Goal: Information Seeking & Learning: Learn about a topic

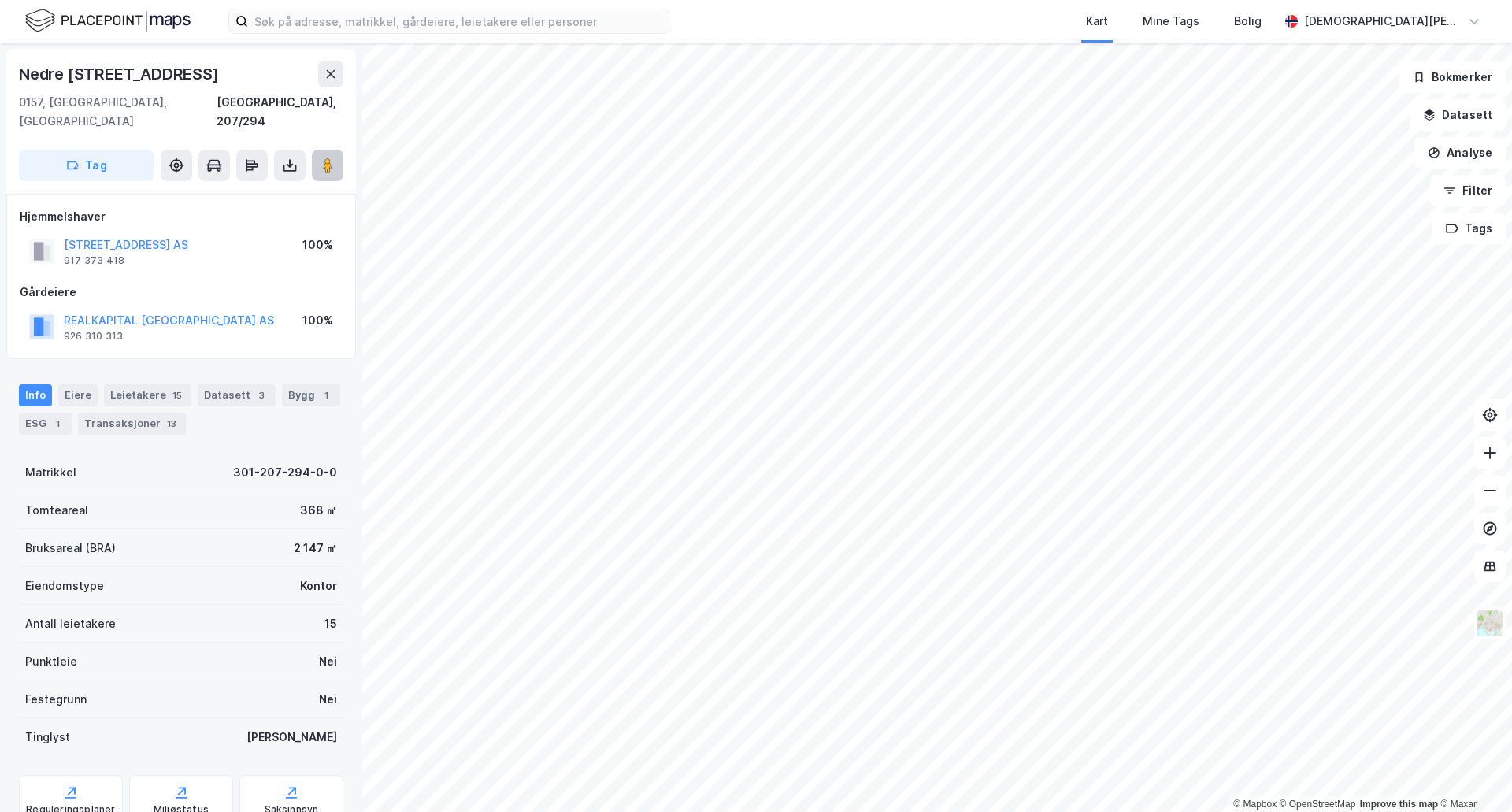
click at [324, 157] on image at bounding box center [327, 165] width 9 height 16
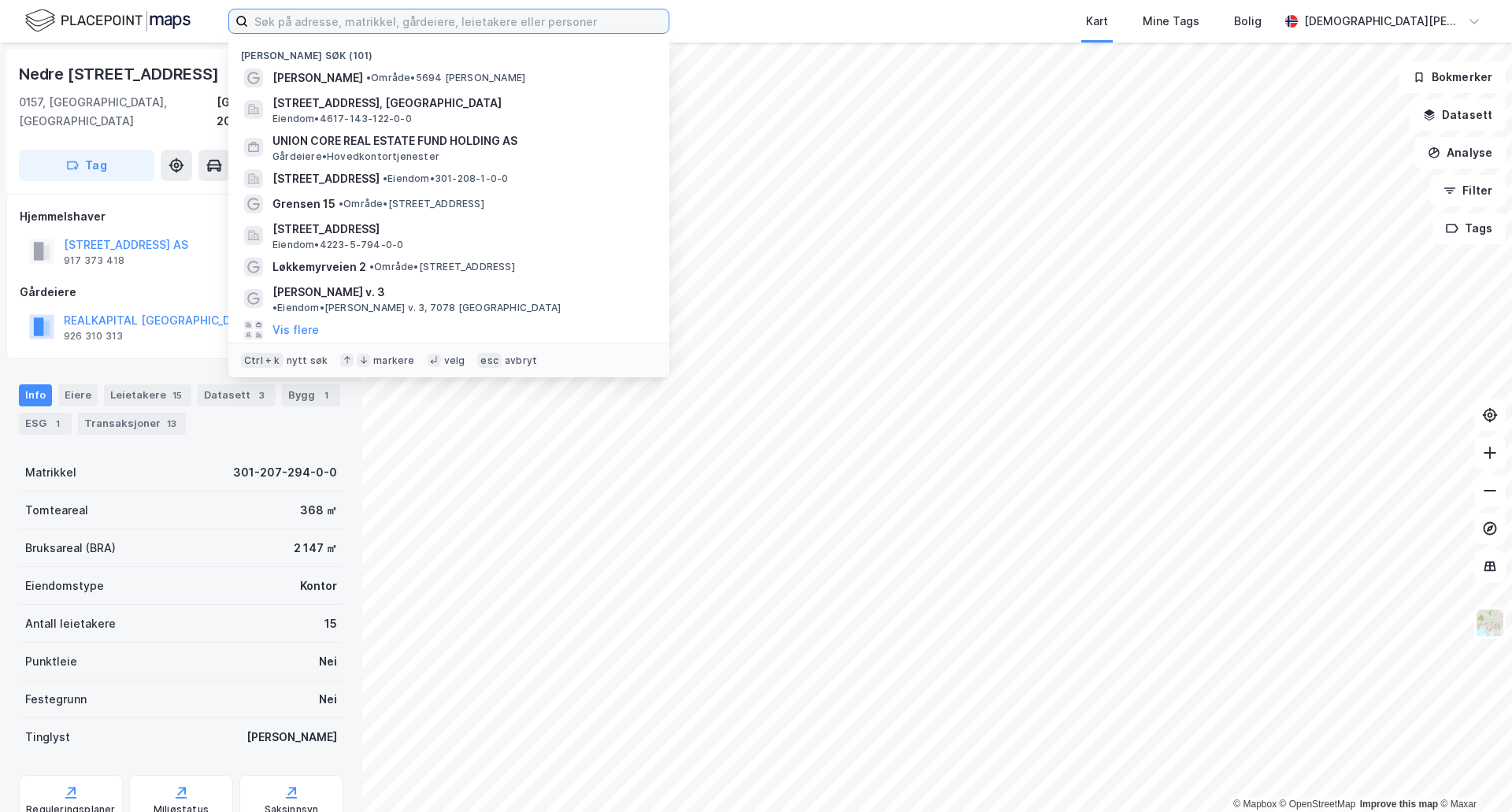
click at [490, 26] on input at bounding box center [458, 21] width 421 height 23
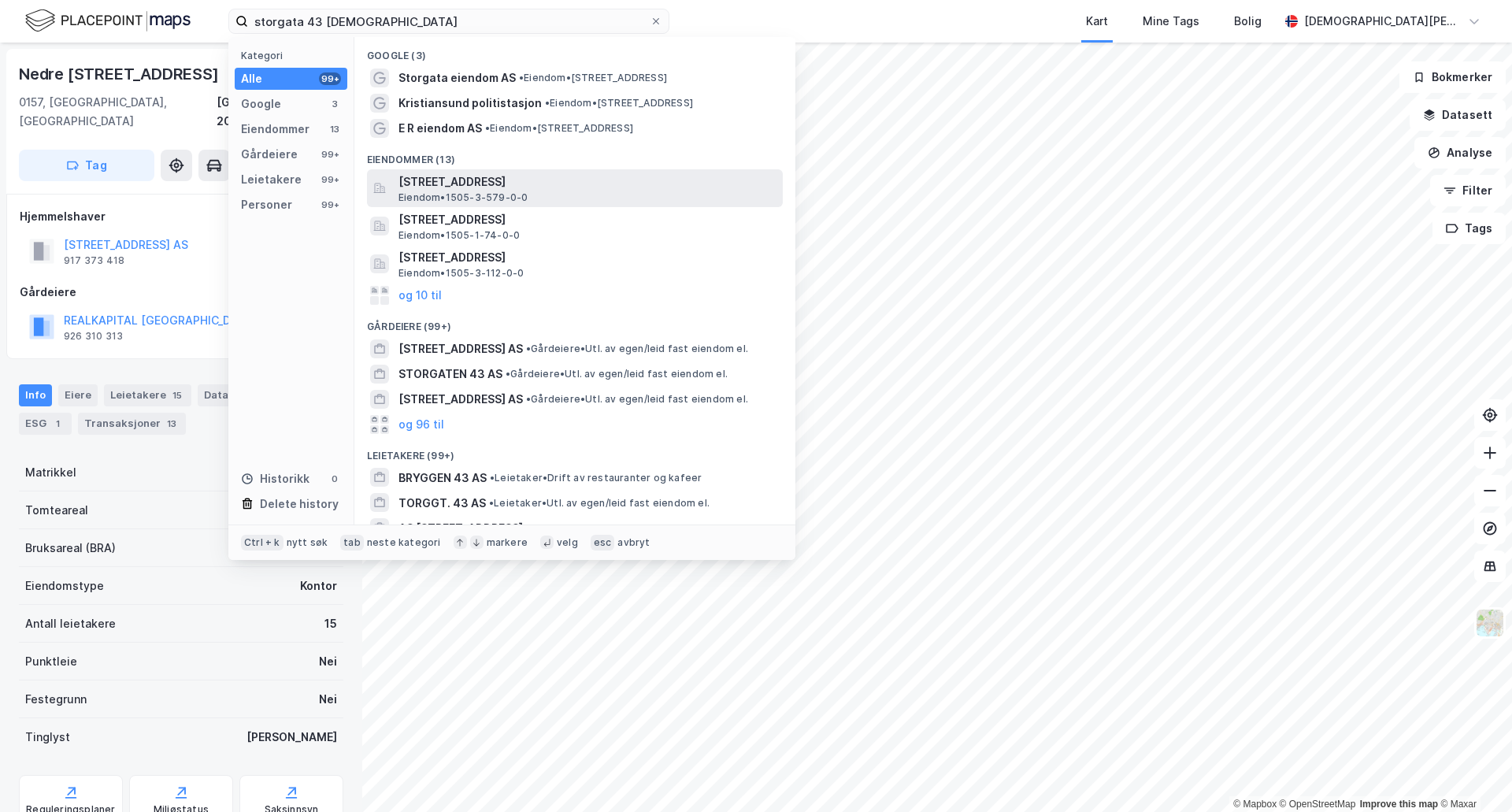
click at [550, 190] on span "Storgata 43, 6508, KRISTIANSUND N, KRISTIANSUND" at bounding box center [588, 182] width 378 height 19
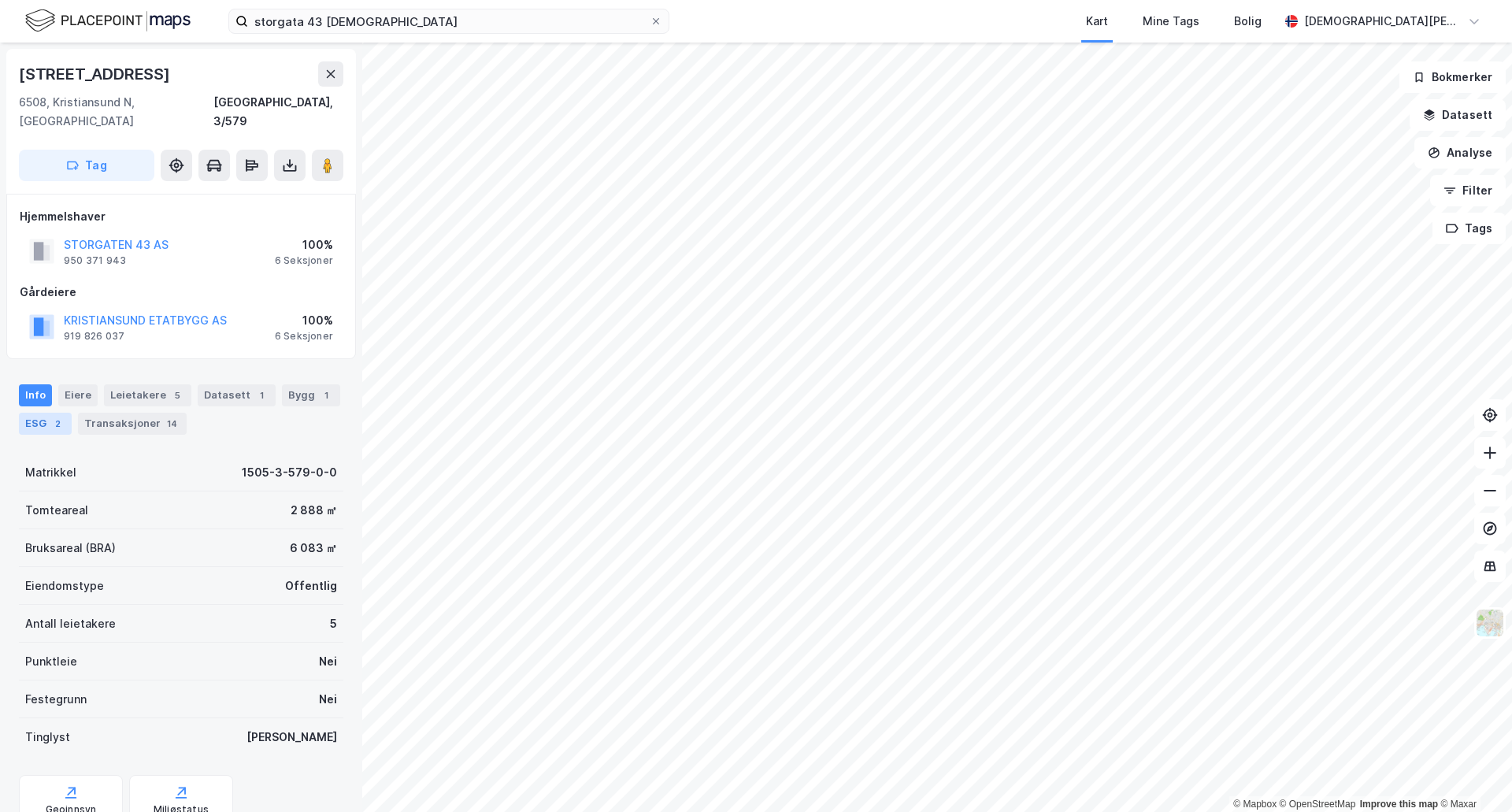
click at [71, 413] on div "ESG 2" at bounding box center [45, 424] width 53 height 22
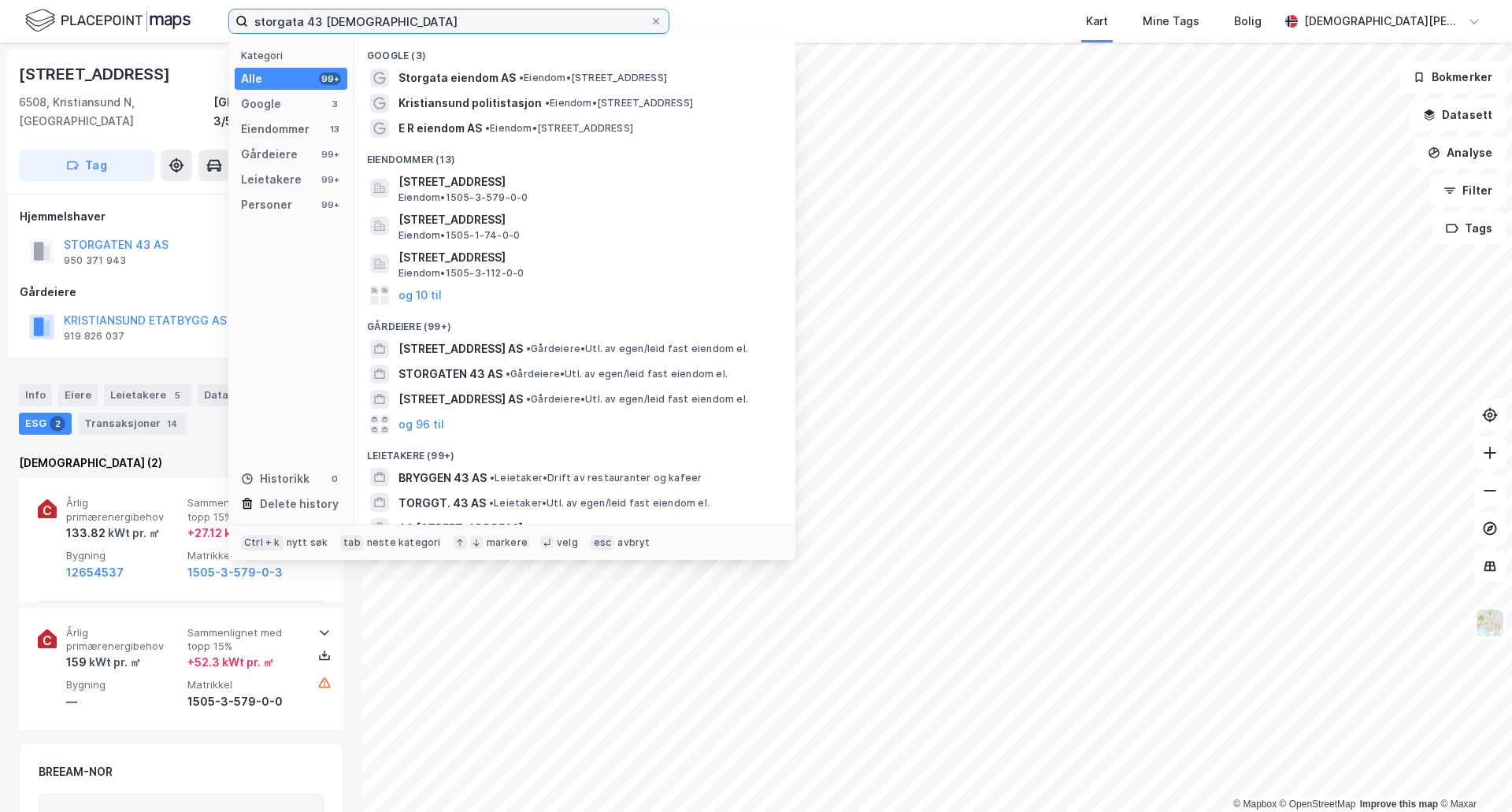
click at [344, 17] on input "storgata 43 kristian" at bounding box center [448, 21] width 402 height 23
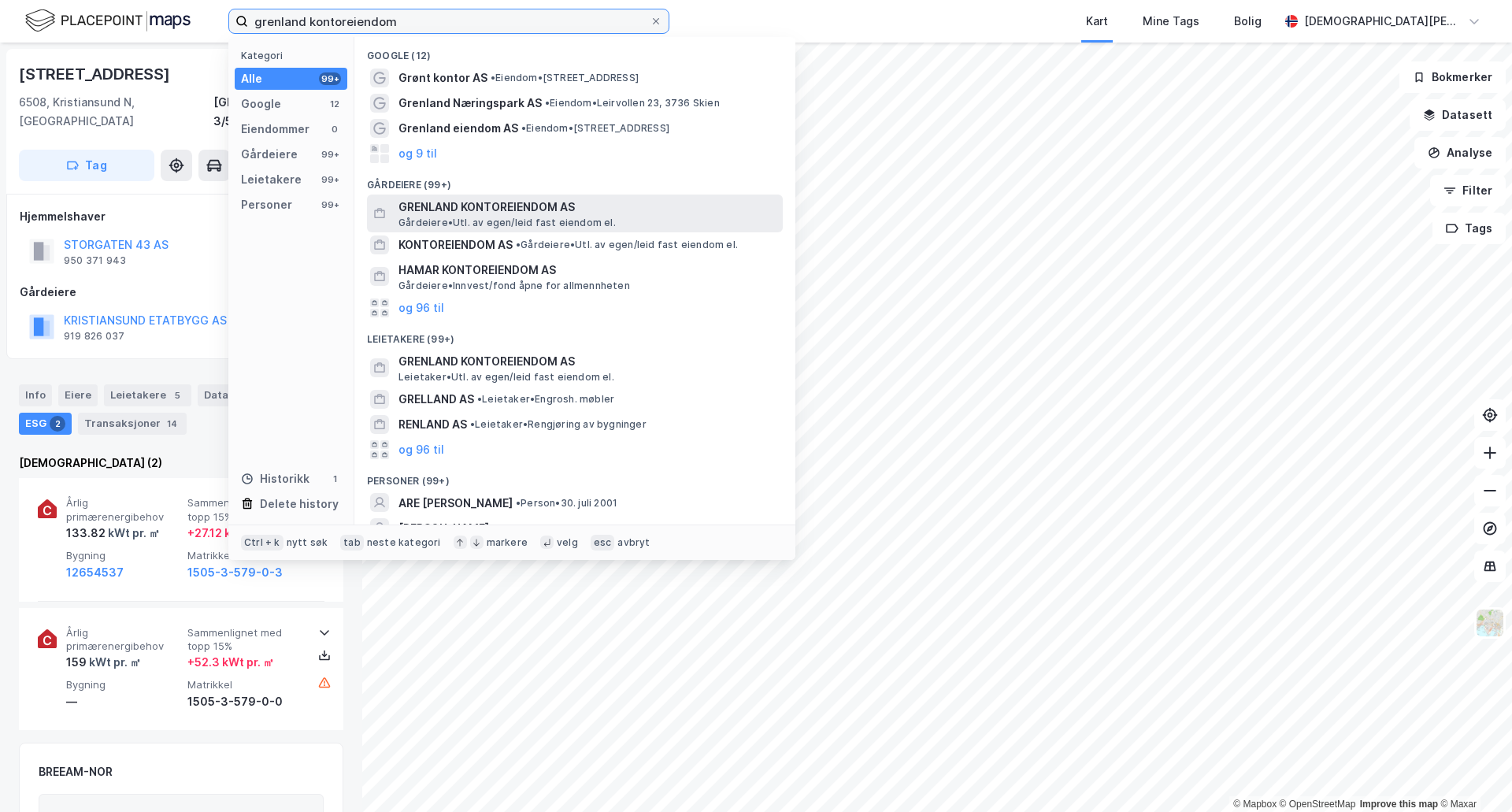
type input "grenland kontoreiendom"
click at [625, 219] on div "GRENLAND KONTOREIENDOM AS Gårdeiere • Utl. av egen/leid fast eiendom el." at bounding box center [589, 213] width 381 height 31
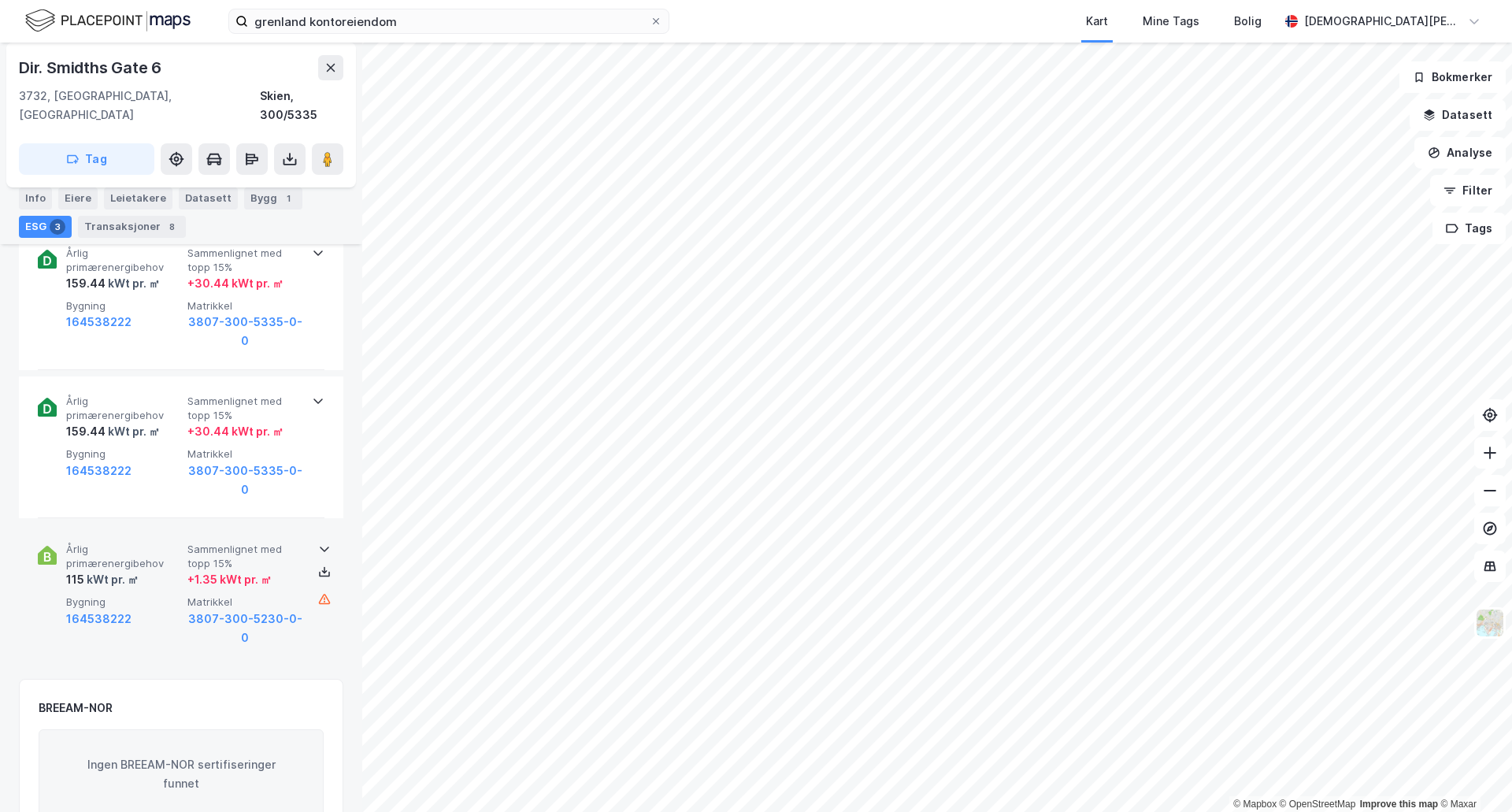
scroll to position [525, 0]
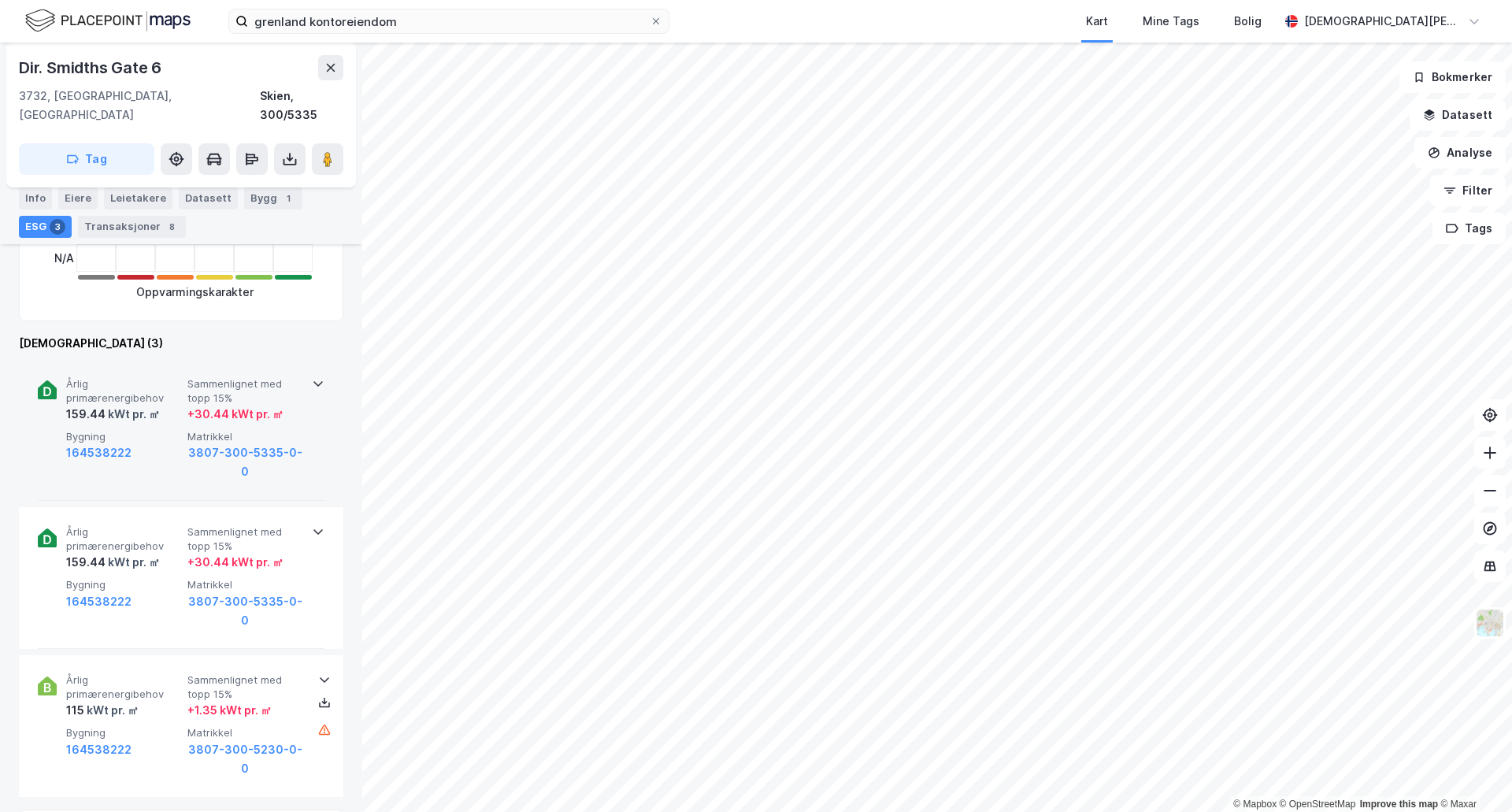
click at [312, 377] on icon at bounding box center [318, 384] width 13 height 13
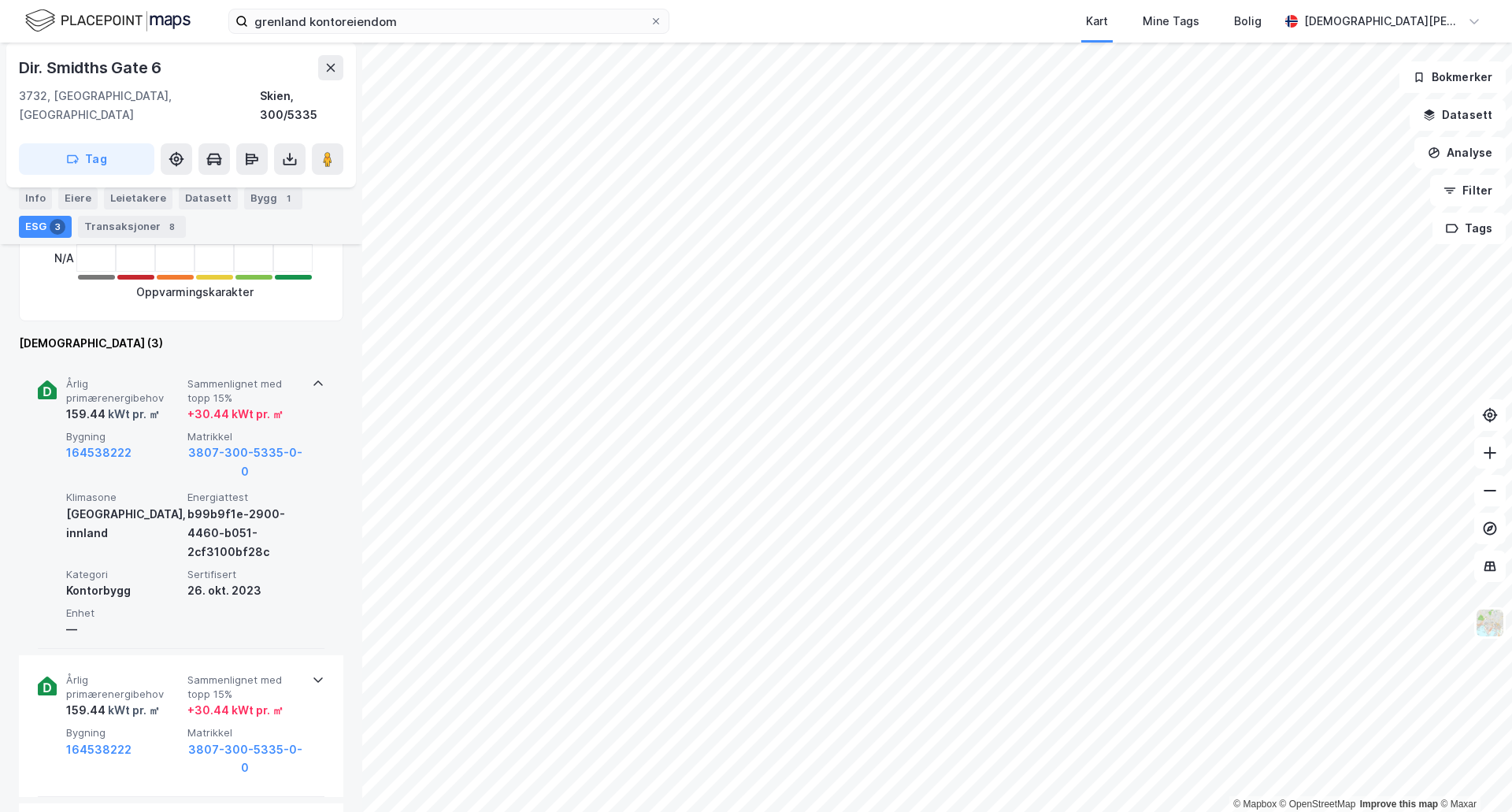
click at [312, 377] on icon at bounding box center [318, 384] width 13 height 13
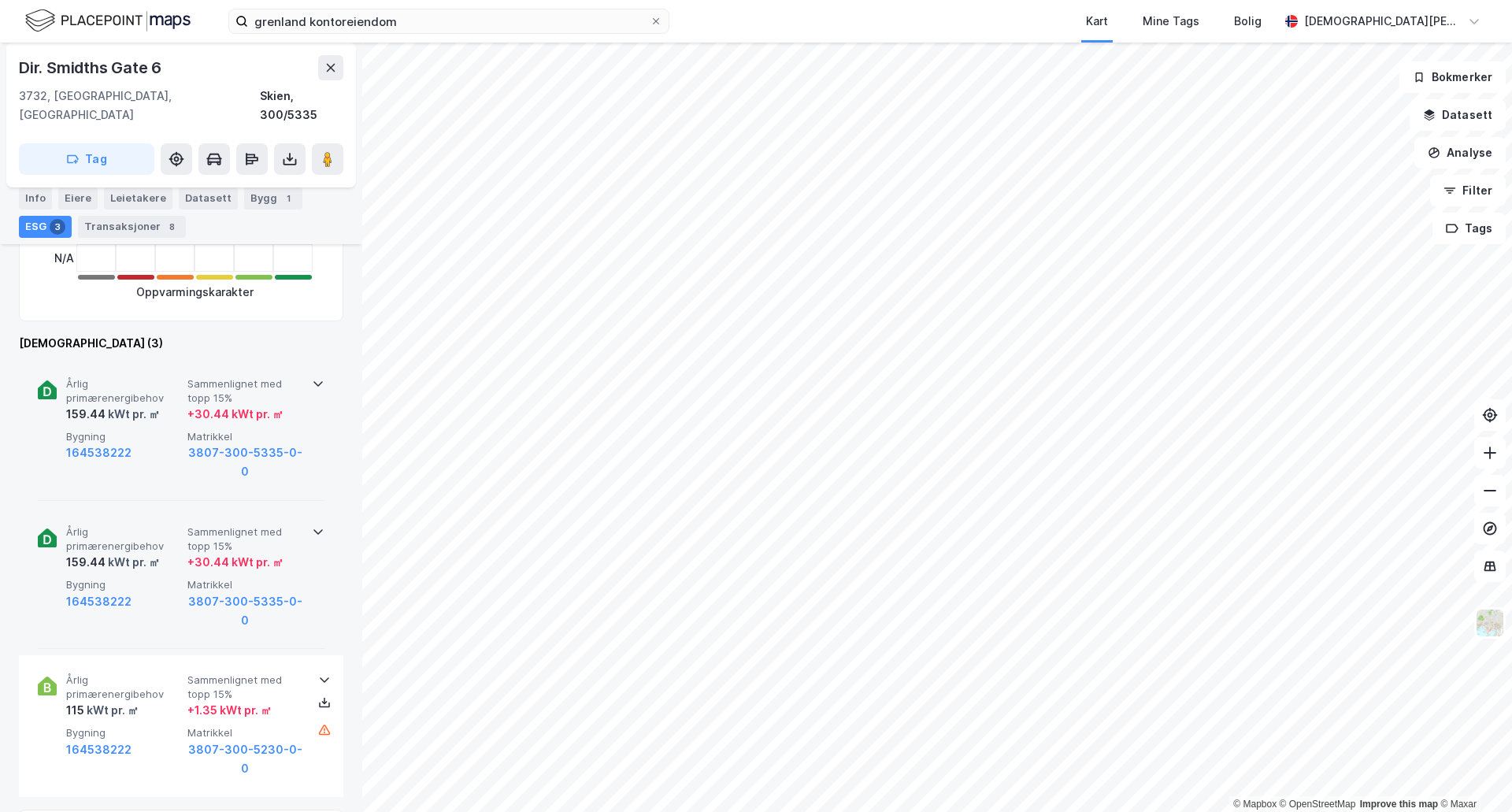
click at [312, 525] on icon at bounding box center [318, 531] width 13 height 13
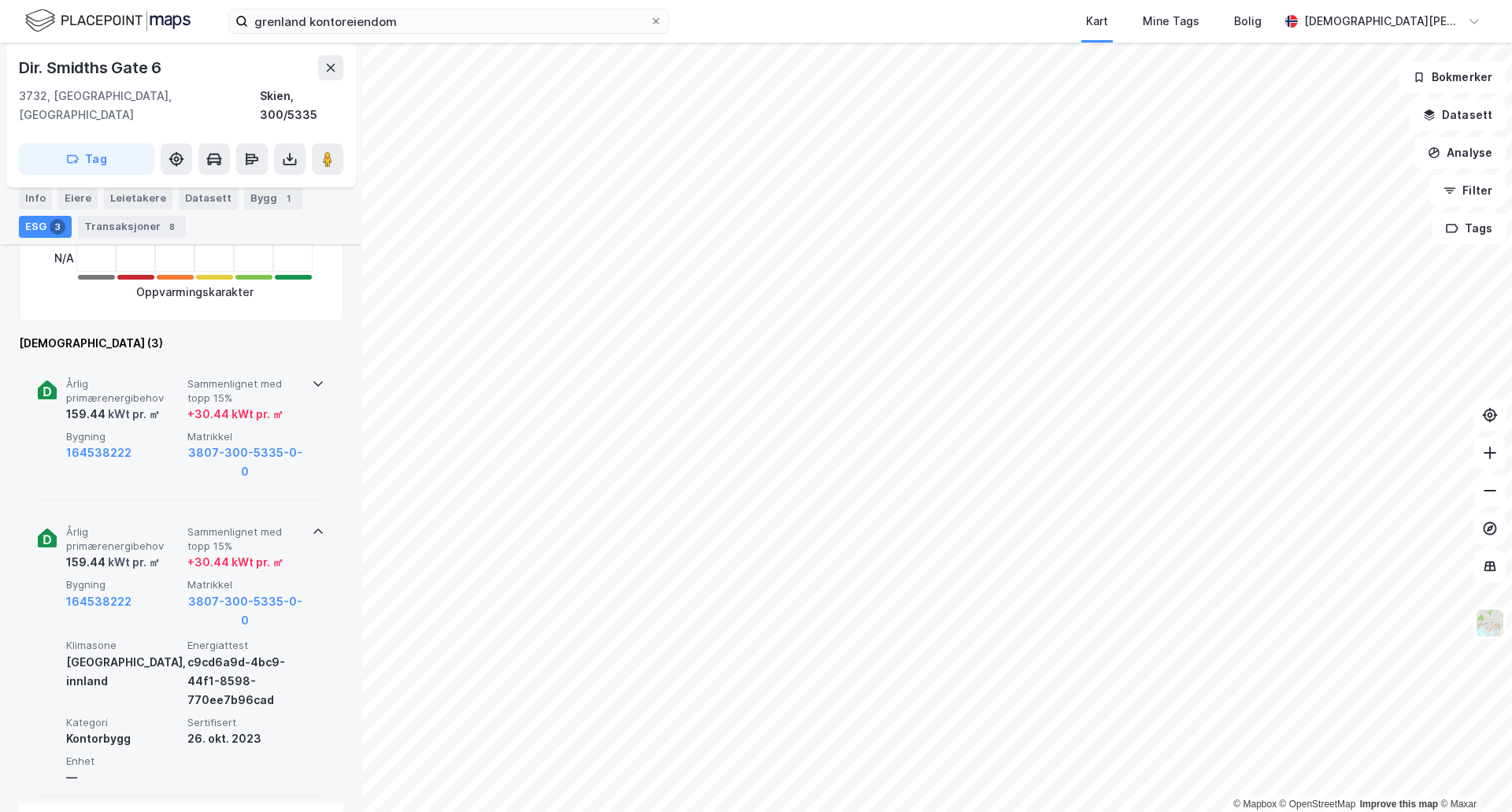
click at [313, 525] on icon at bounding box center [318, 531] width 13 height 13
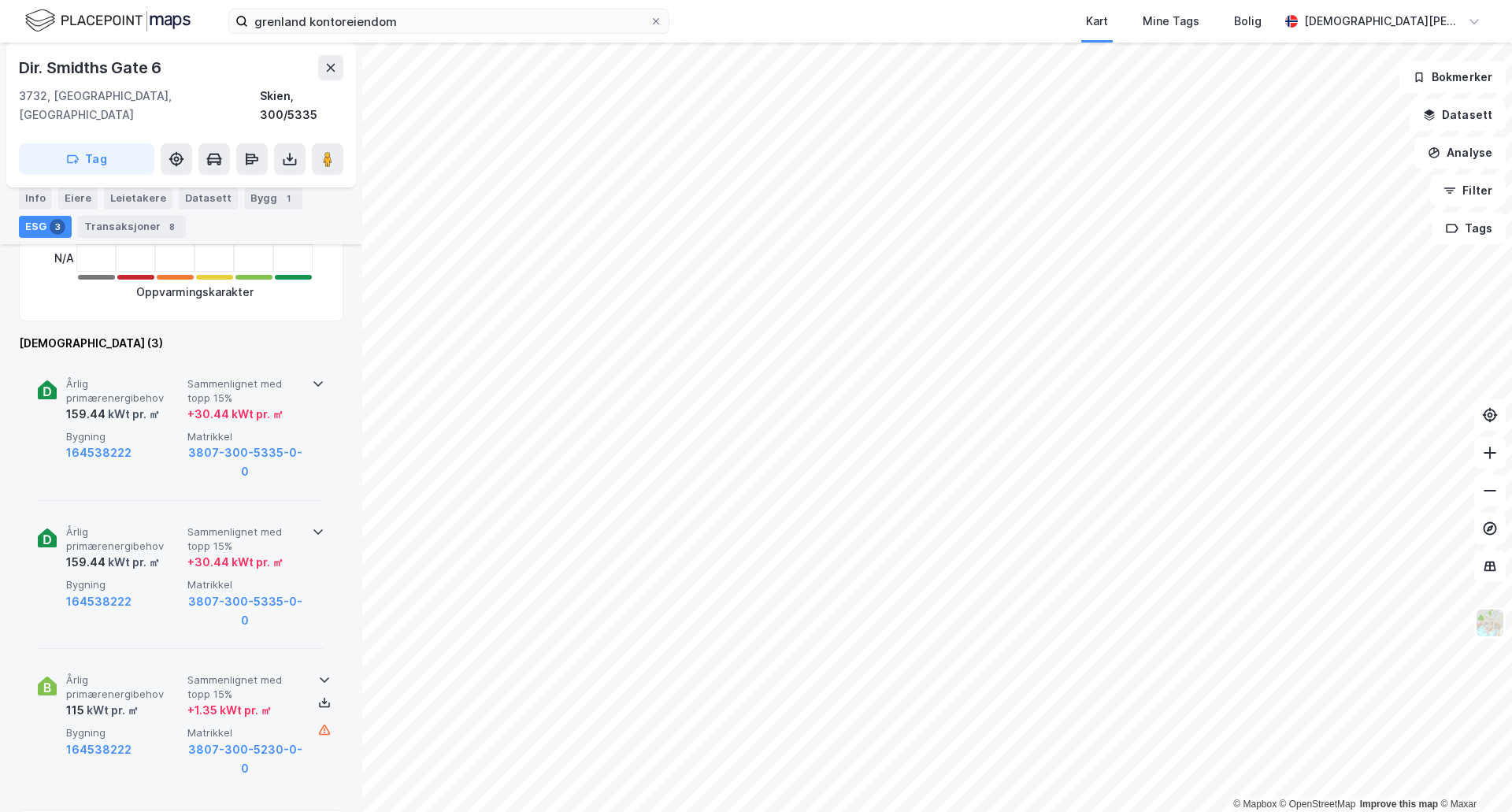
click at [319, 678] on icon at bounding box center [324, 681] width 9 height 5
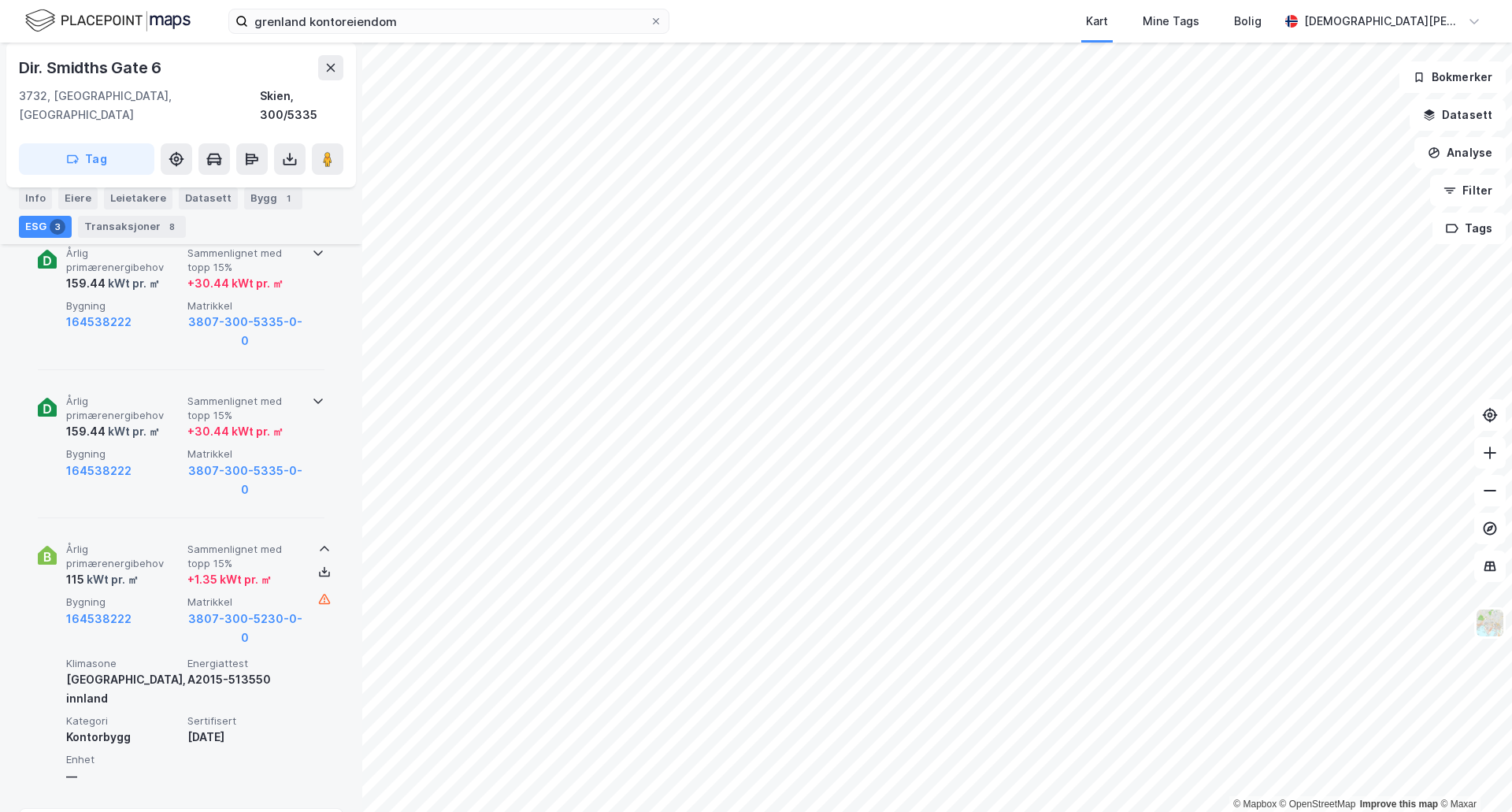
scroll to position [263, 0]
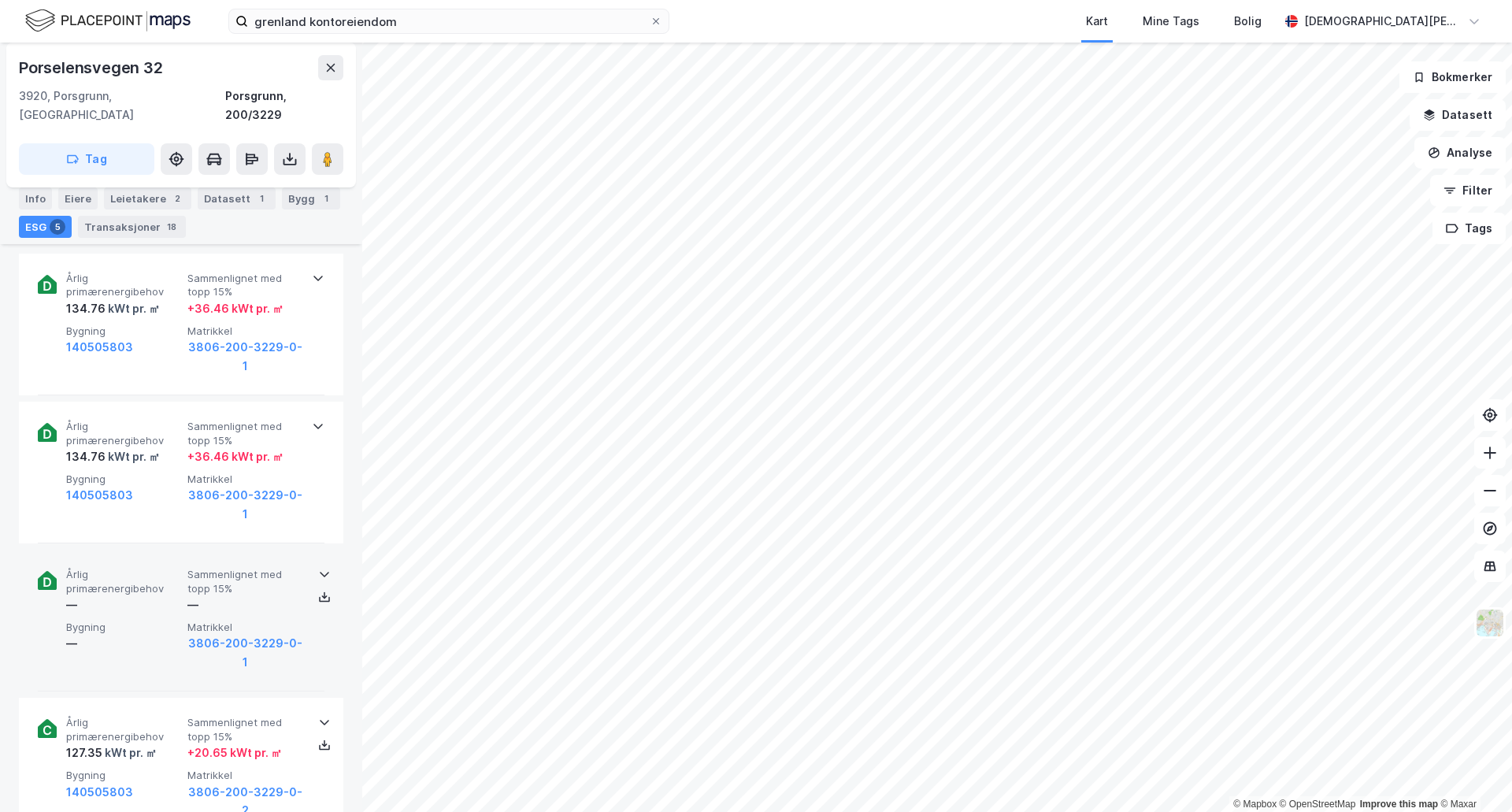
scroll to position [919, 0]
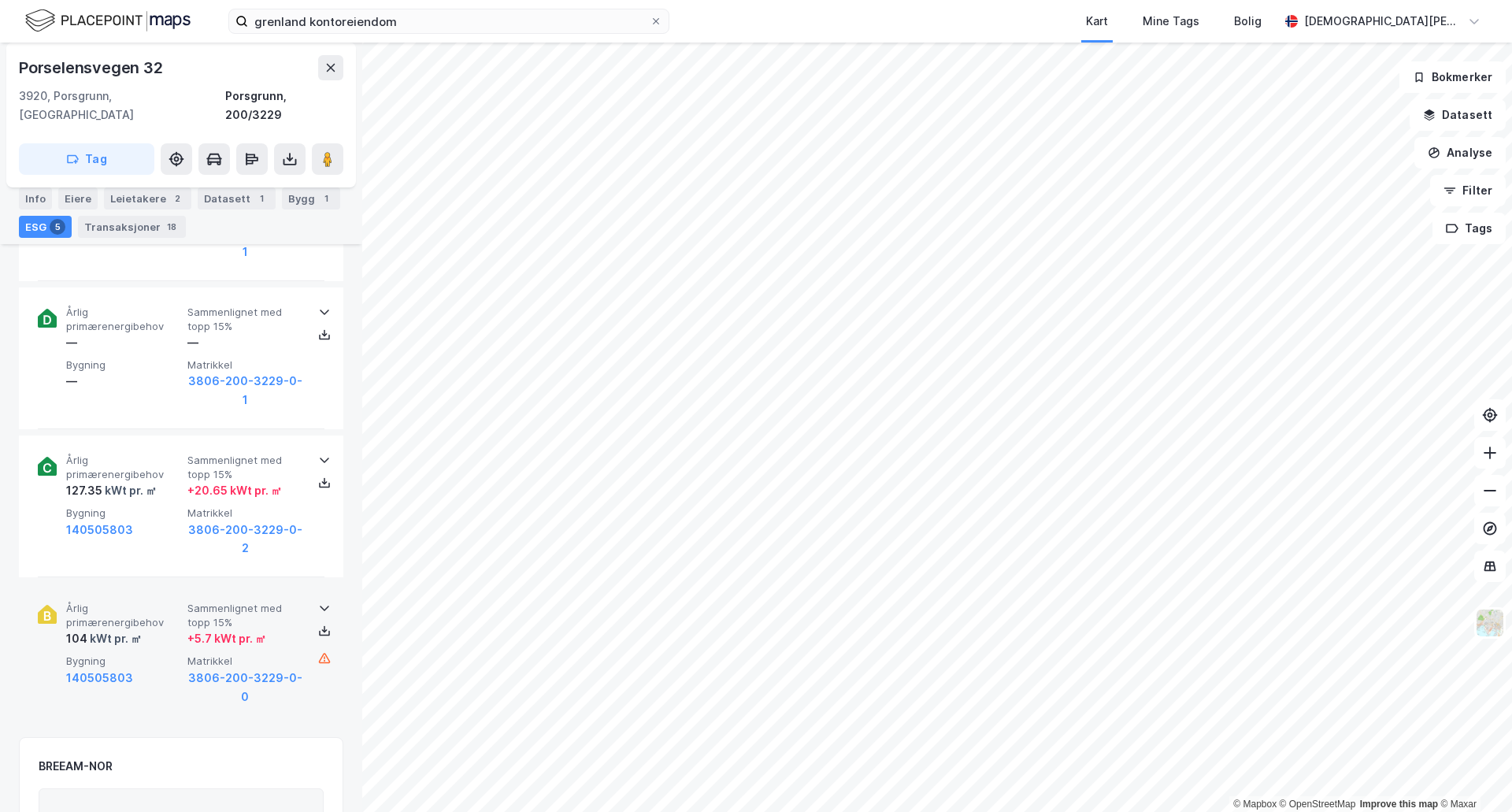
click at [319, 602] on icon at bounding box center [325, 608] width 13 height 13
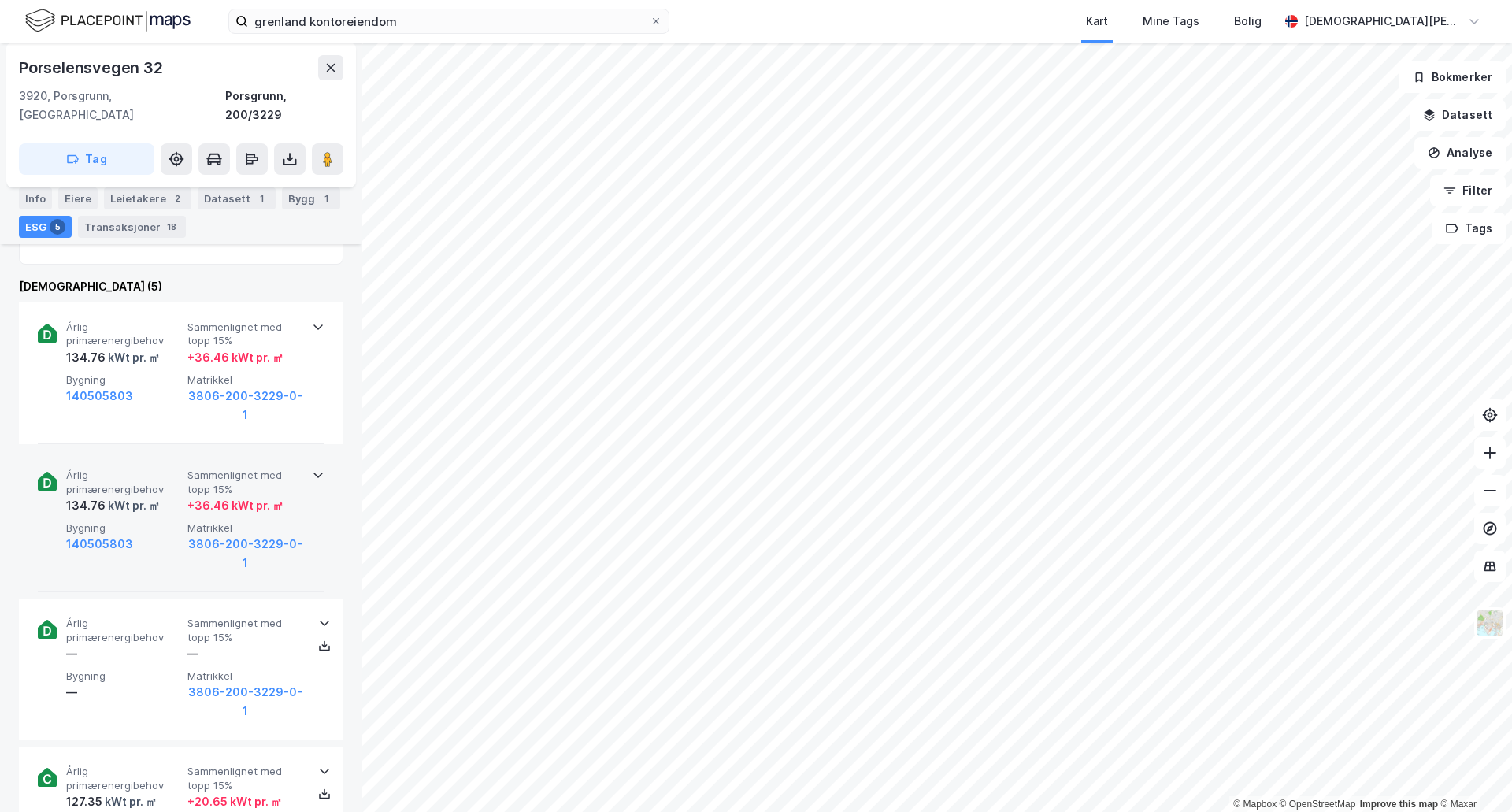
scroll to position [524, 0]
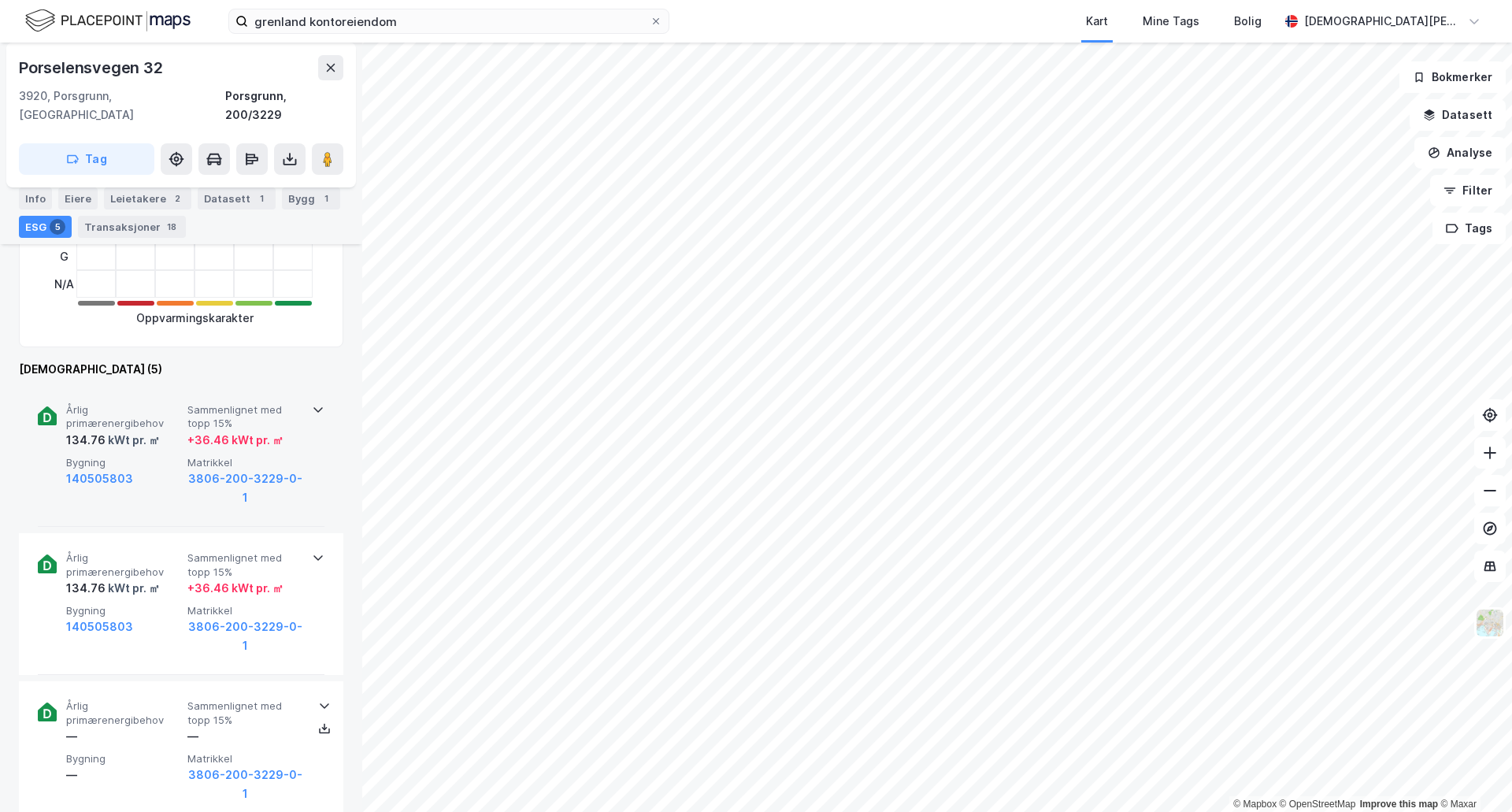
click at [312, 403] on icon at bounding box center [318, 409] width 13 height 13
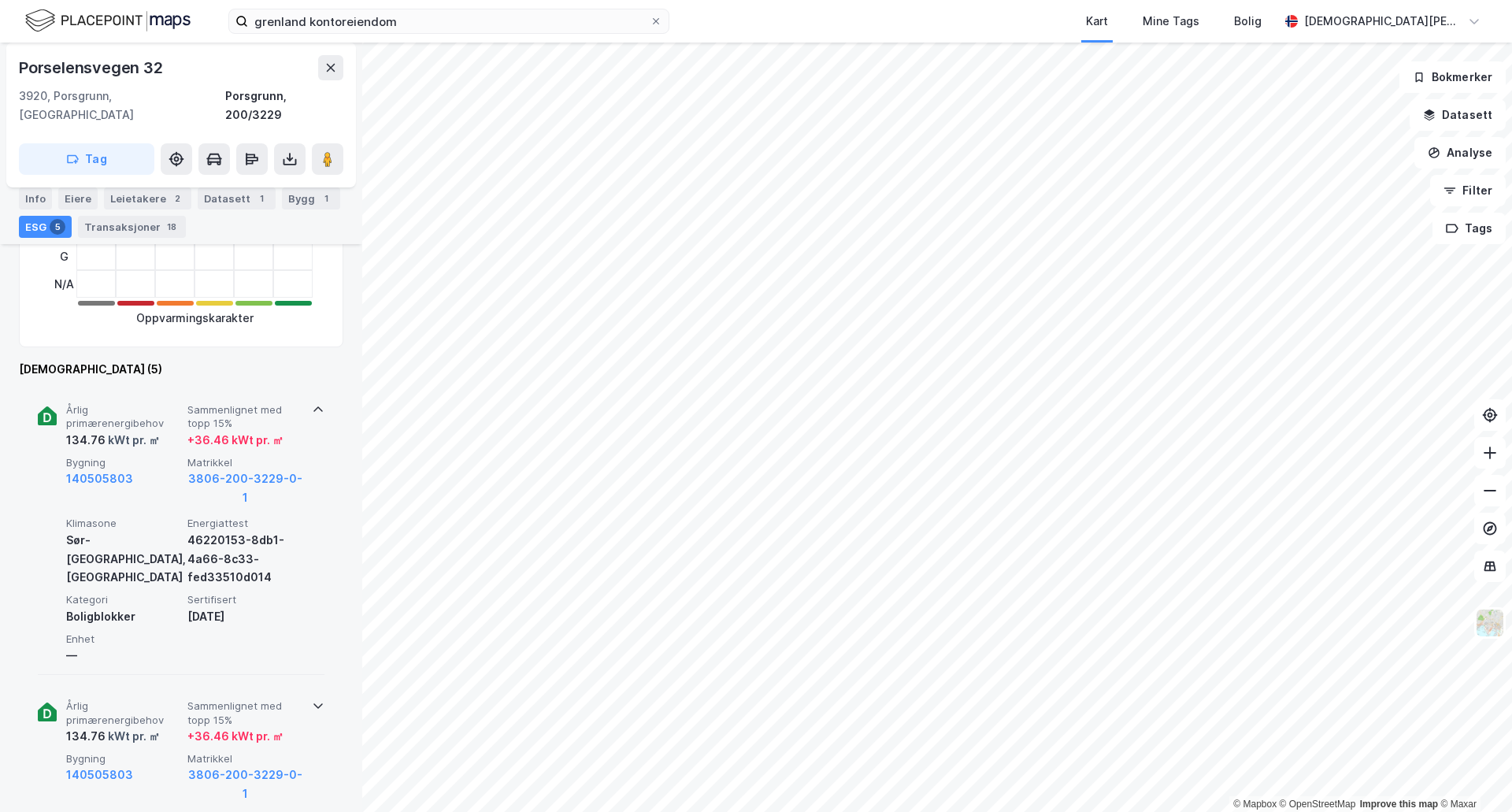
click at [312, 700] on icon at bounding box center [318, 706] width 13 height 13
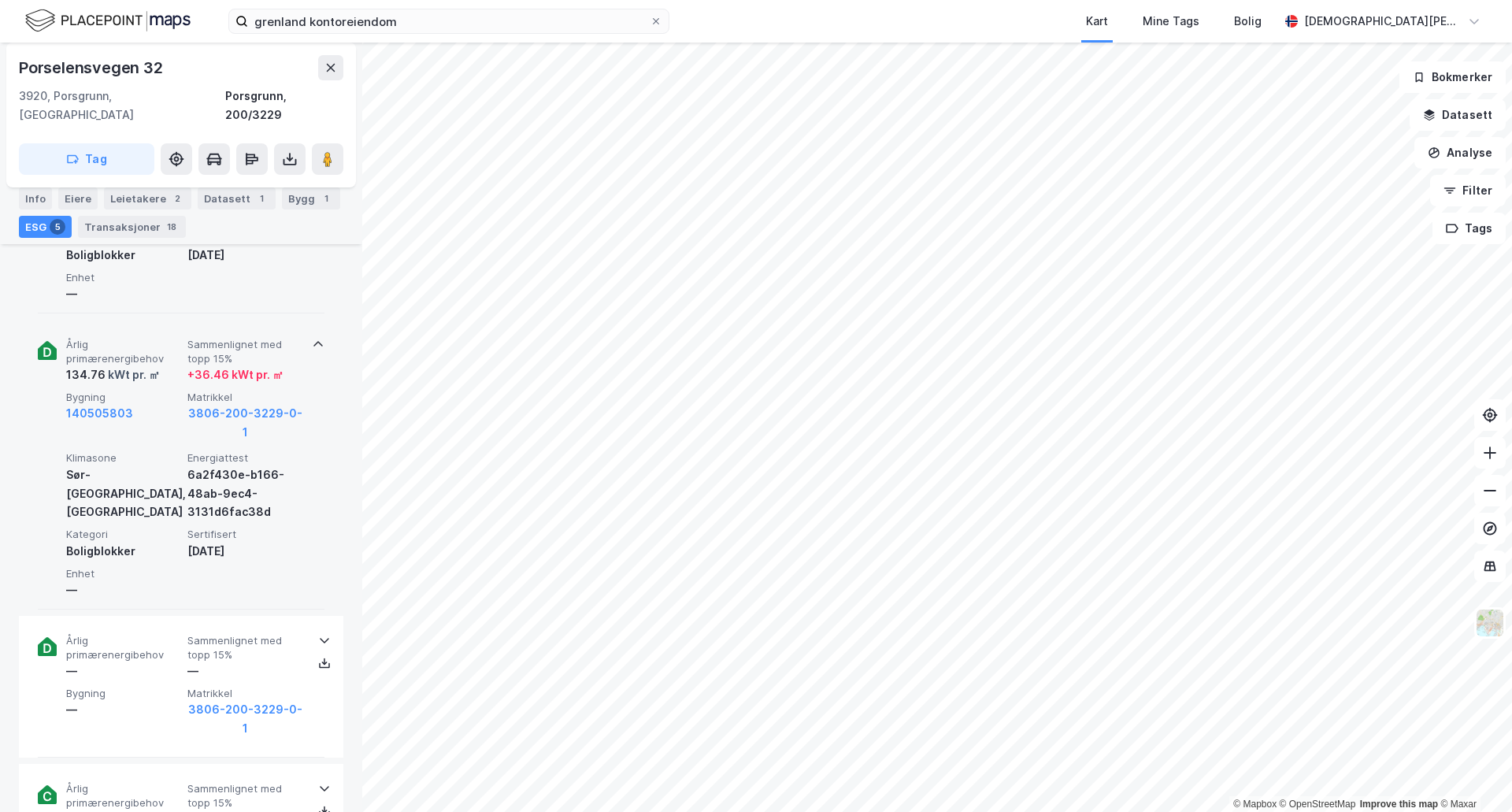
scroll to position [788, 0]
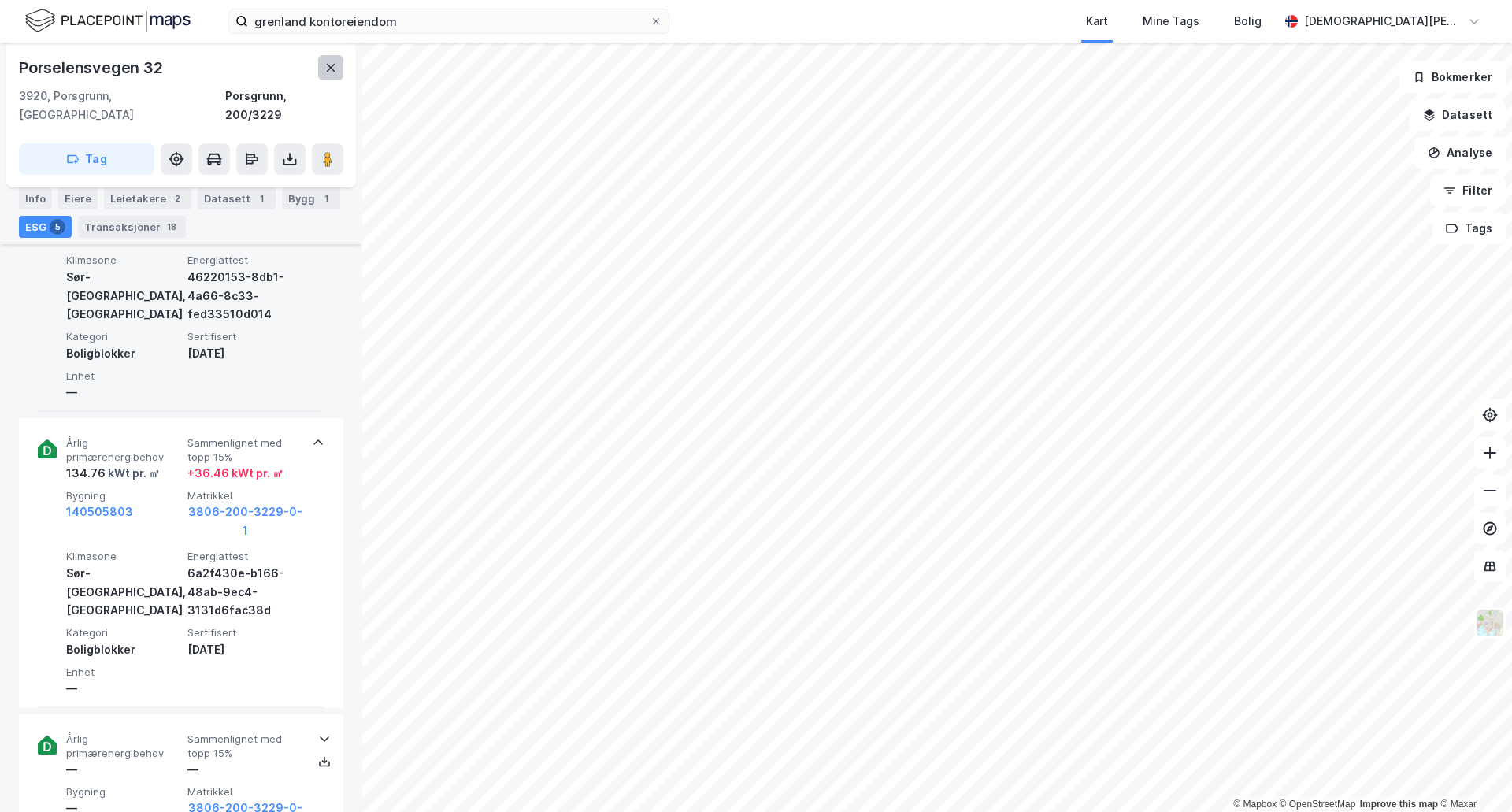
click at [332, 71] on icon at bounding box center [331, 67] width 13 height 13
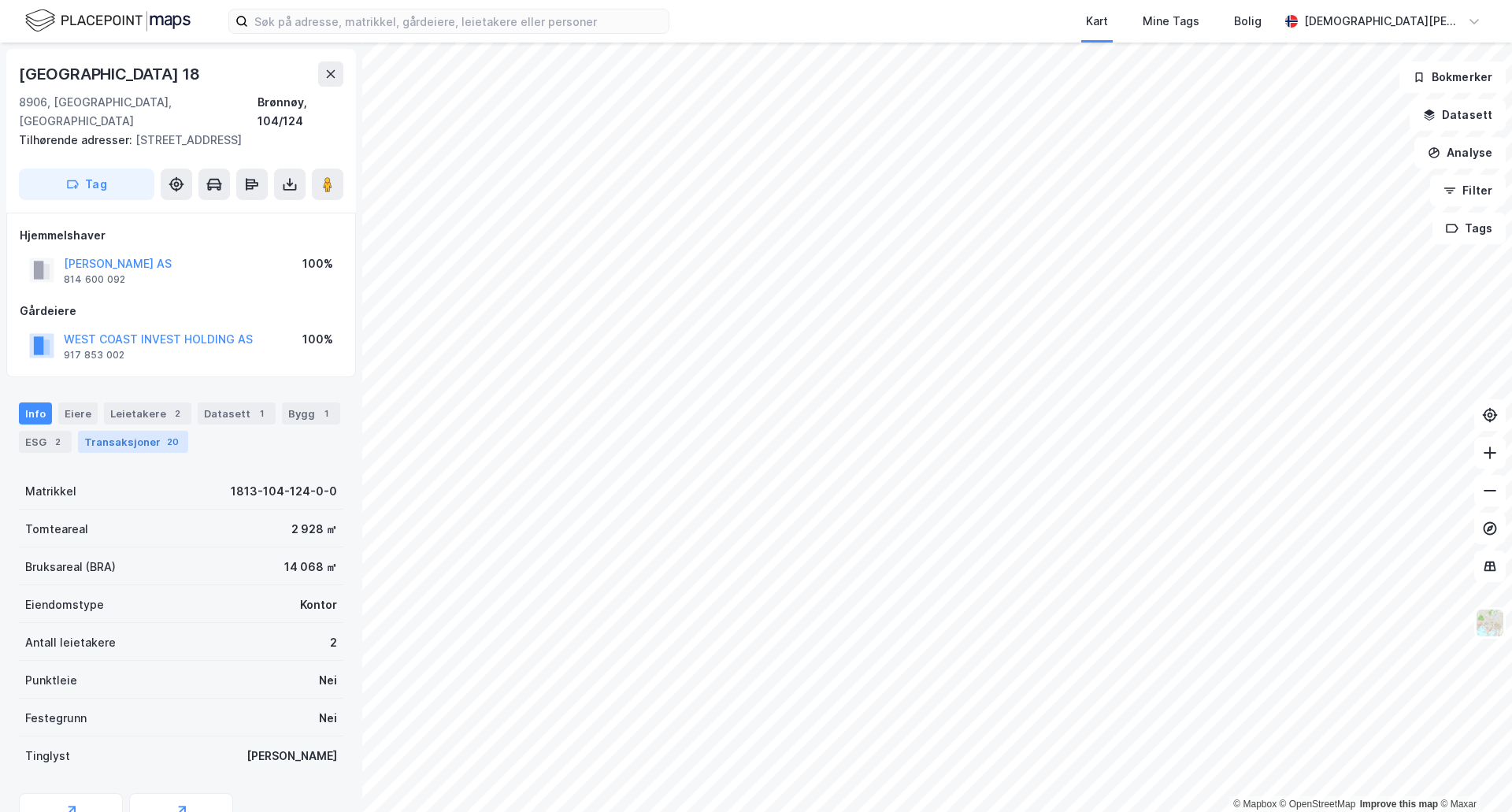
click at [148, 444] on div "Transaksjoner 20" at bounding box center [133, 442] width 111 height 22
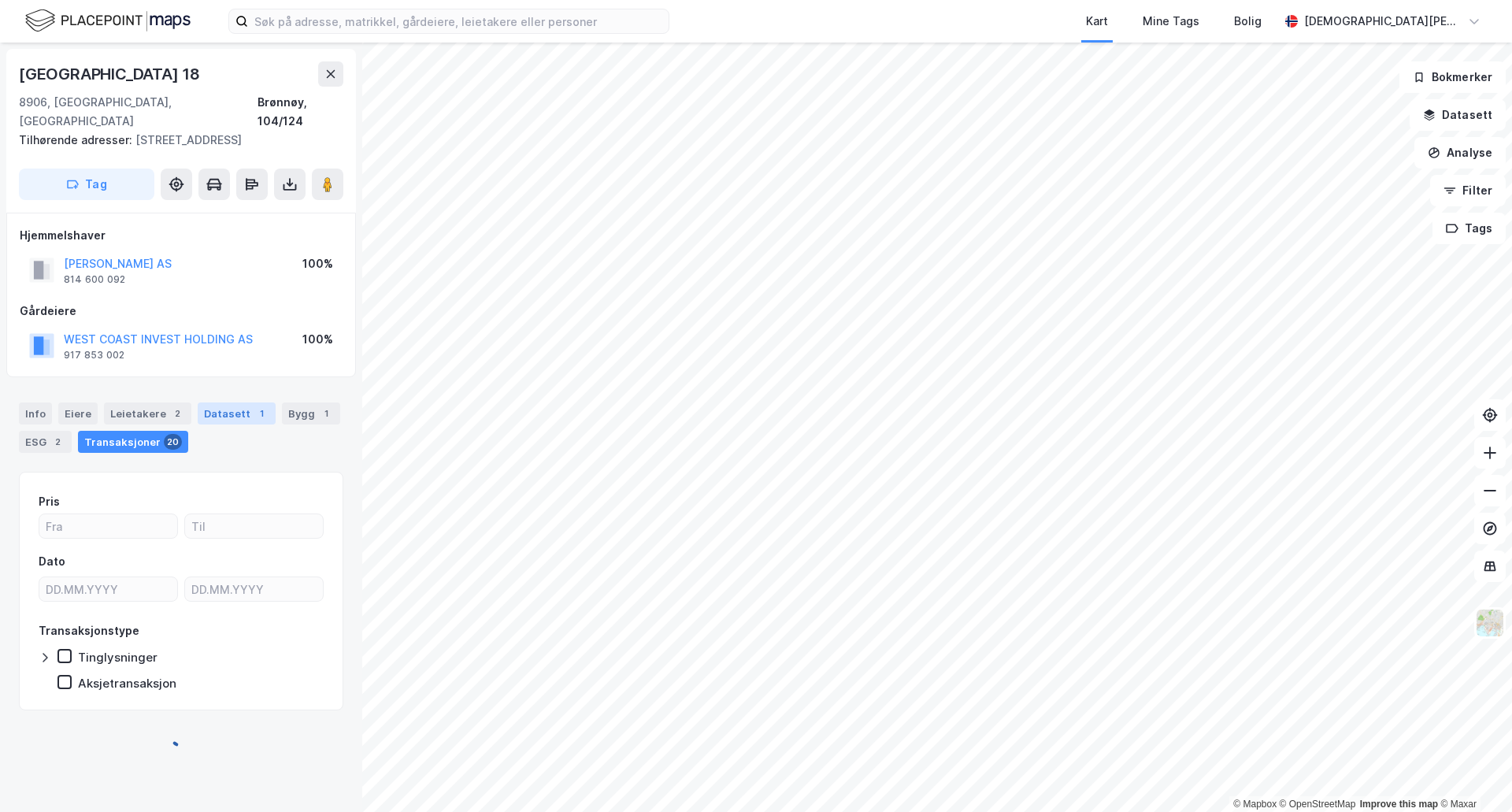
click at [218, 412] on div "Datasett 1" at bounding box center [237, 414] width 78 height 22
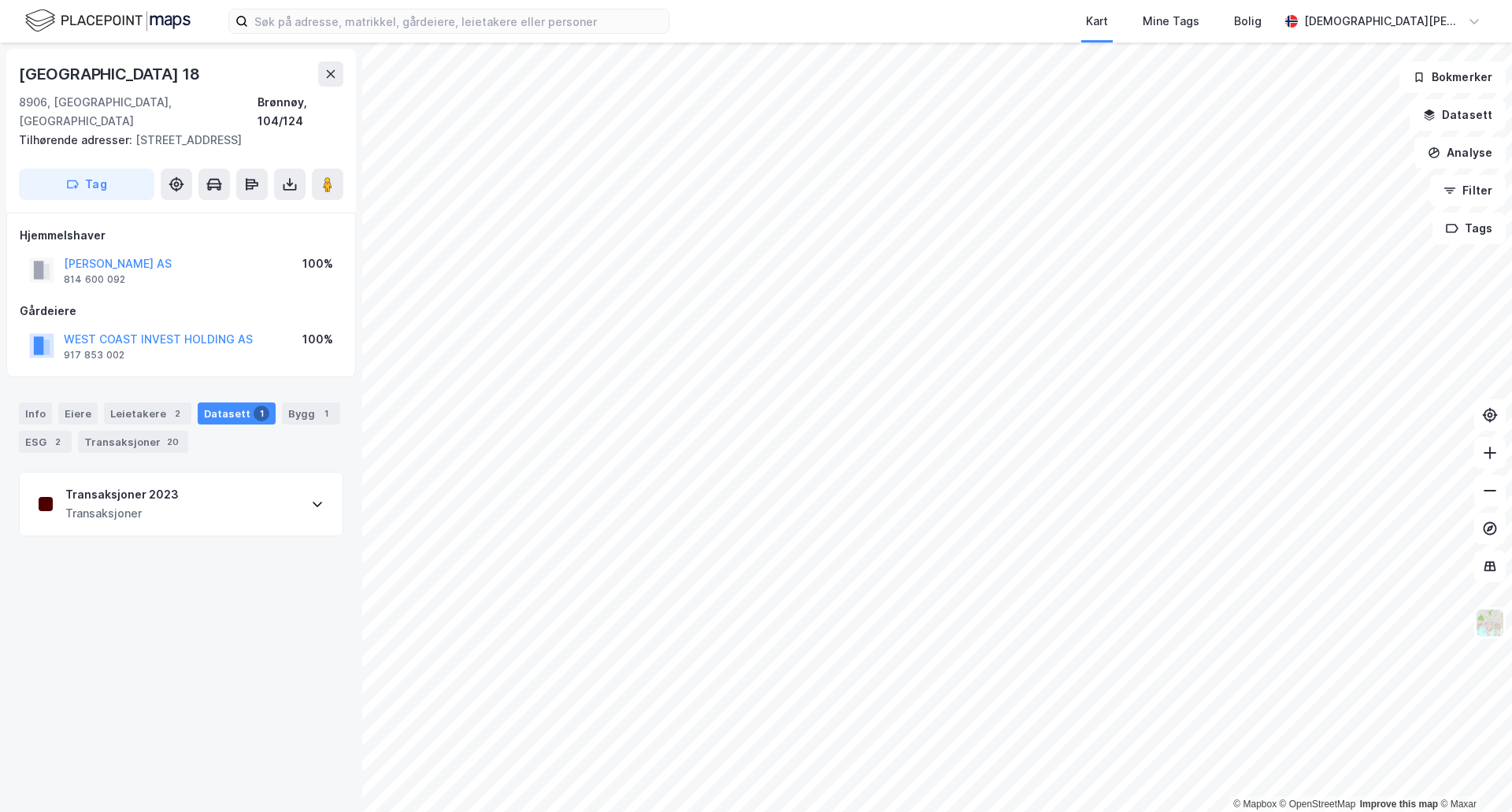
click at [273, 512] on div "Transaksjoner 2023 Transaksjoner" at bounding box center [181, 504] width 323 height 63
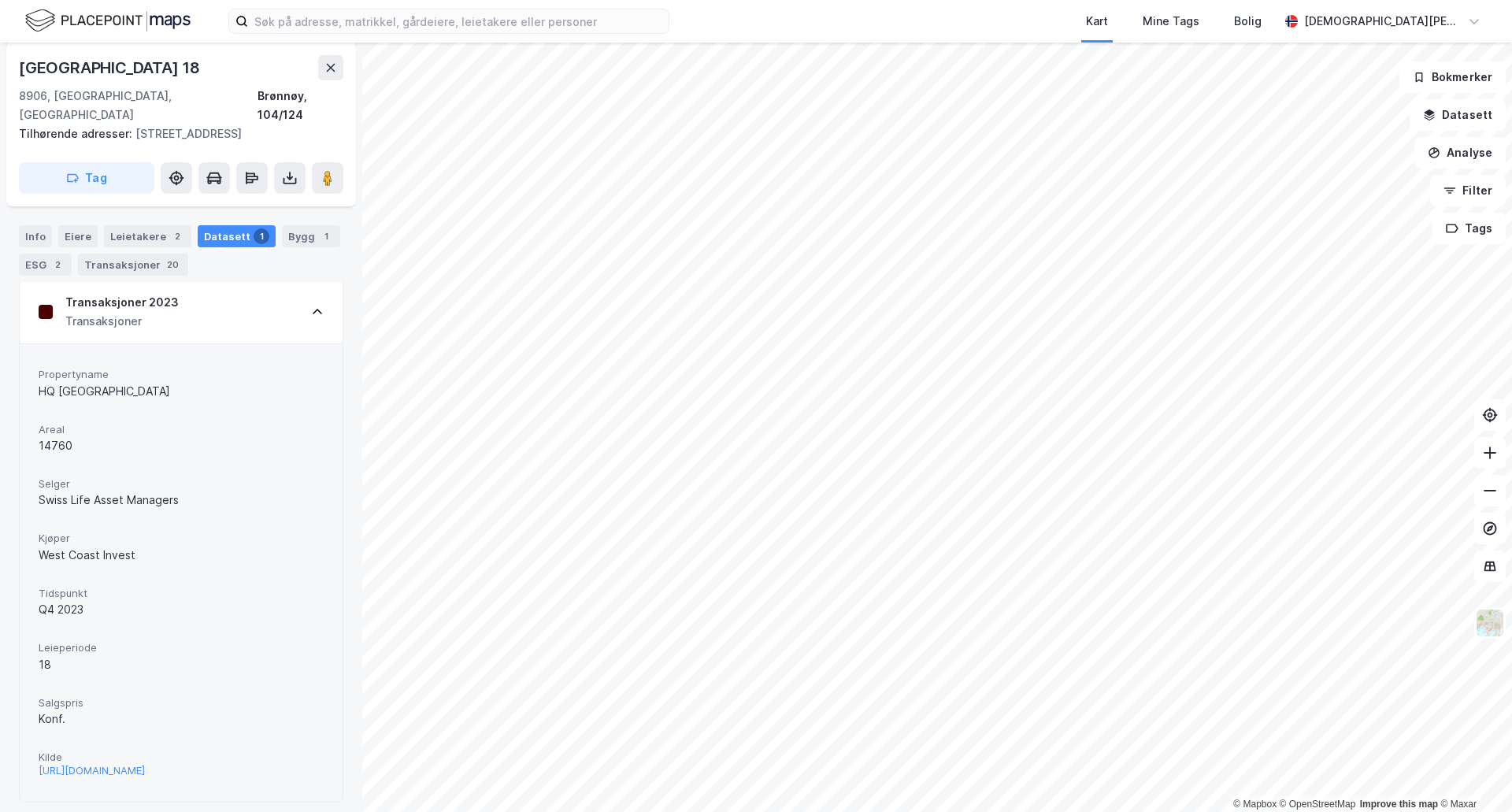
scroll to position [215, 0]
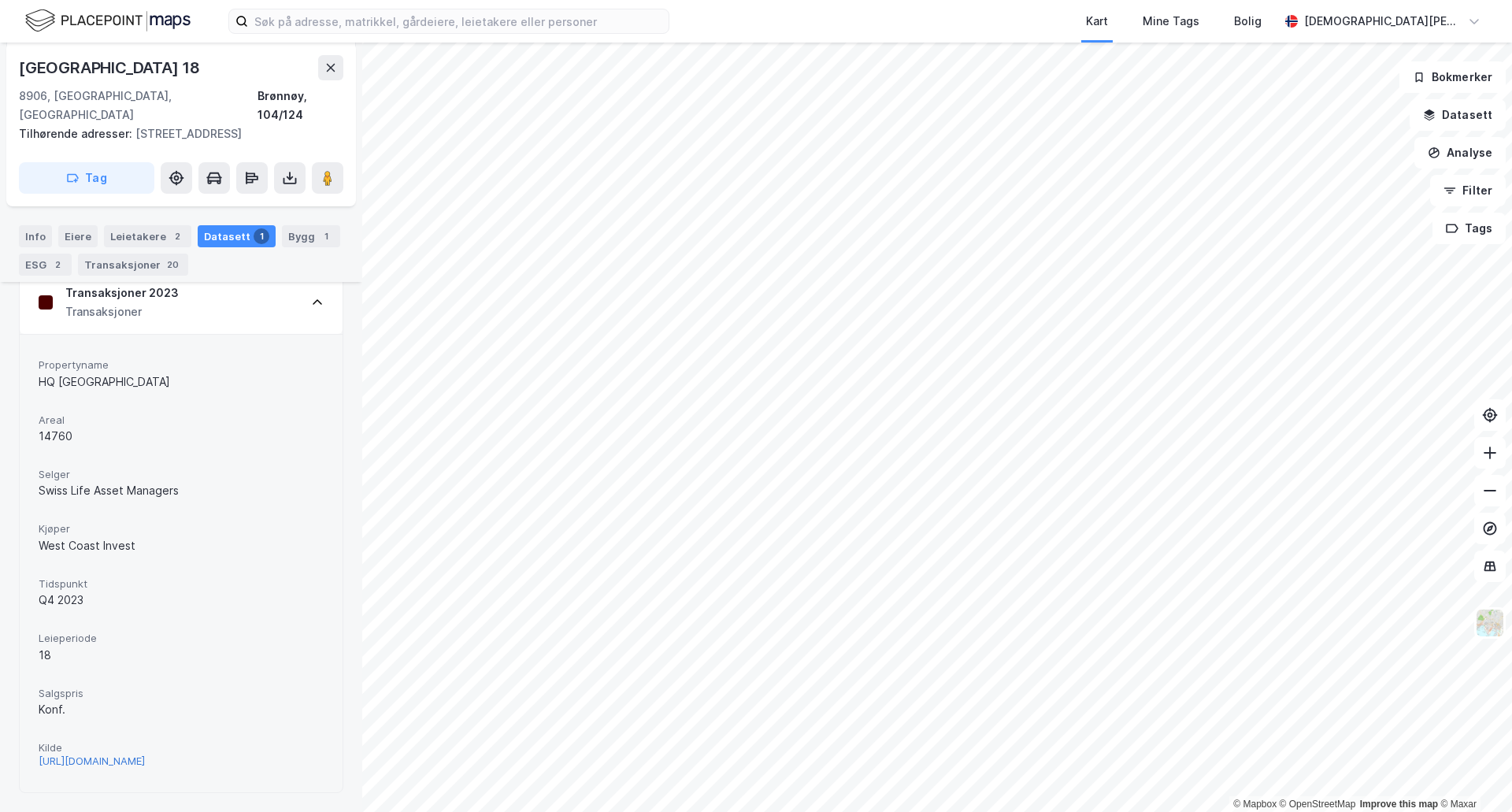
click at [94, 755] on div "[URL][DOMAIN_NAME]" at bounding box center [92, 762] width 106 height 14
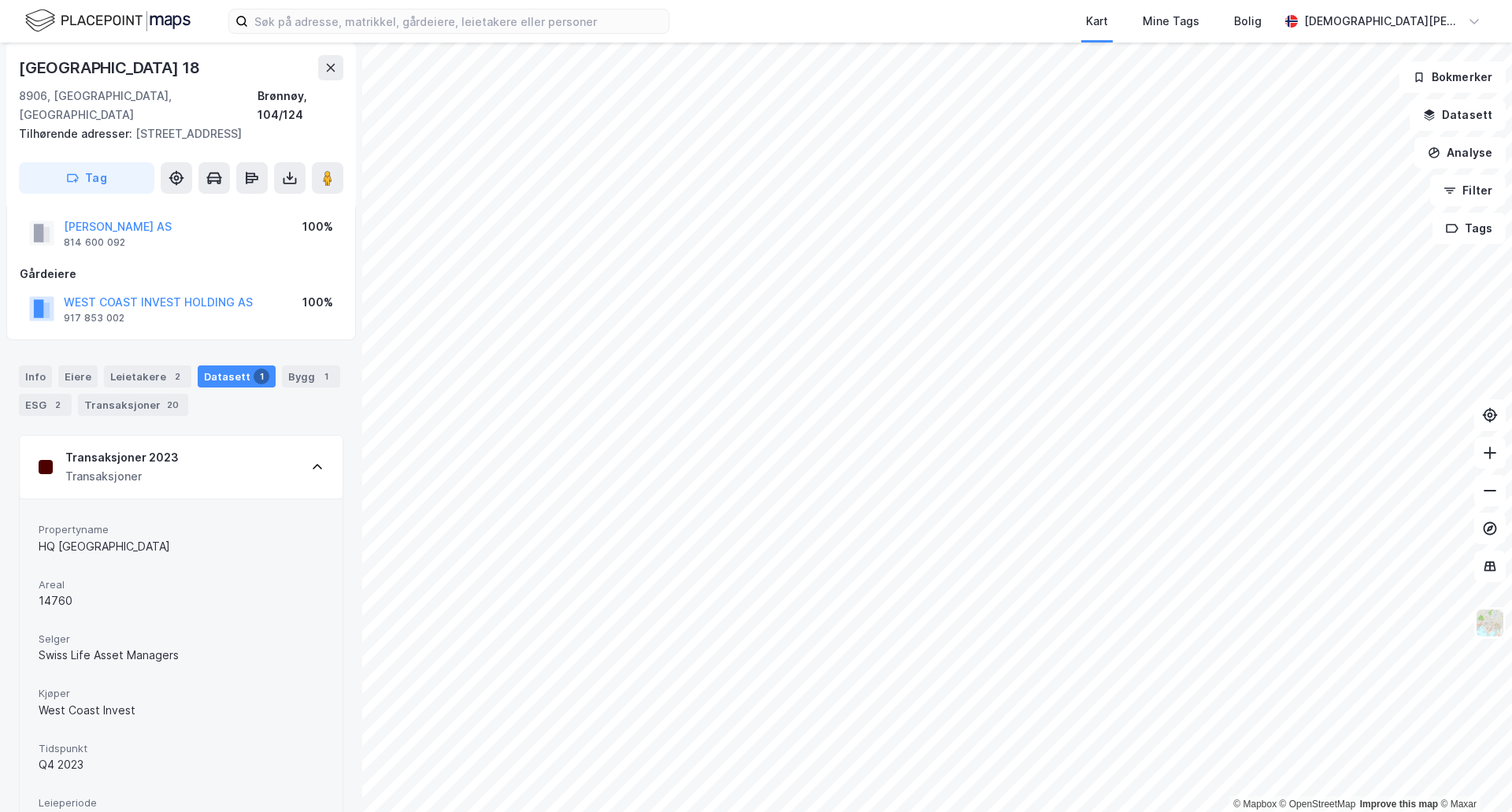
scroll to position [0, 0]
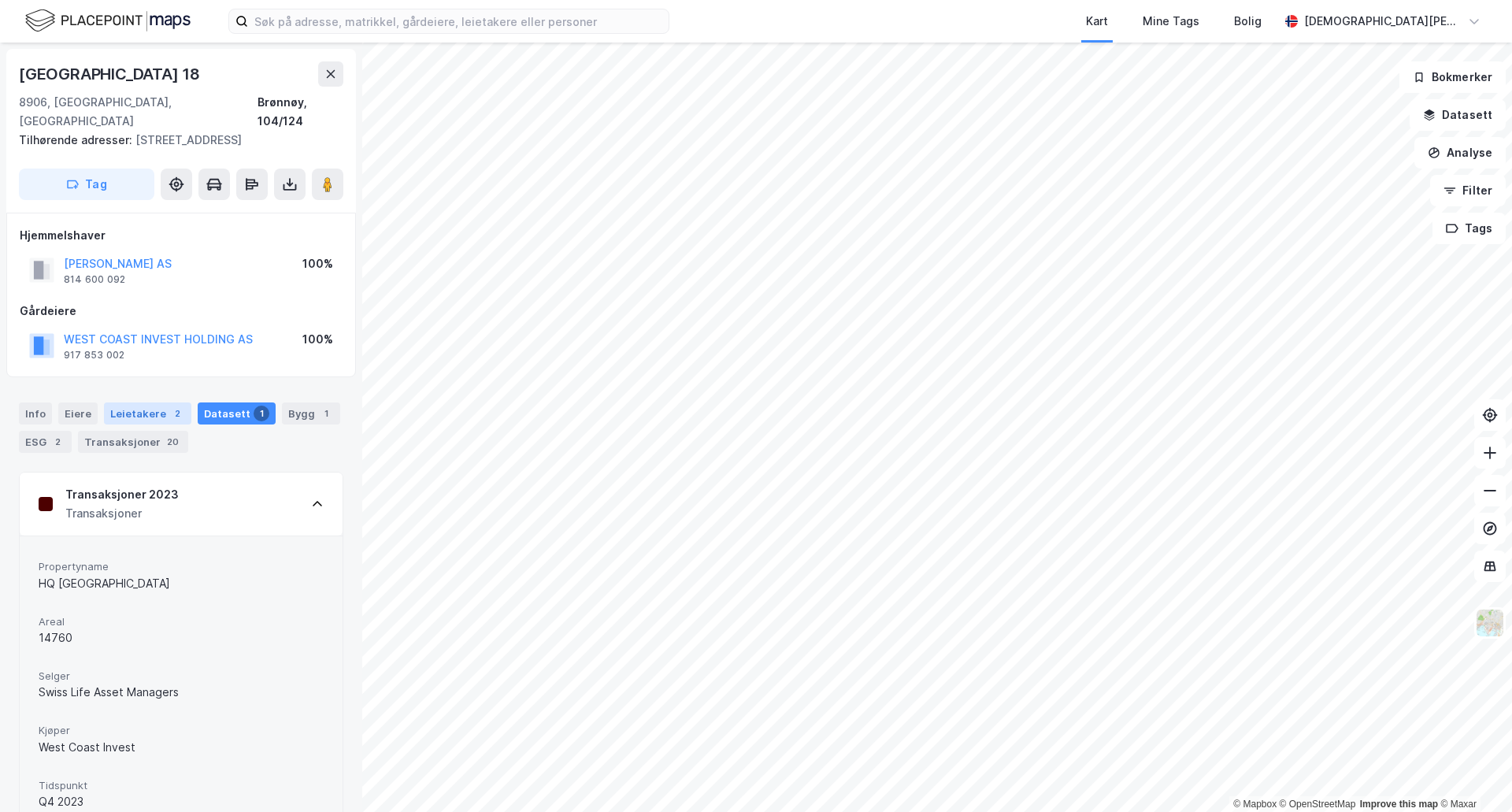
click at [143, 417] on div "Leietakere 2" at bounding box center [147, 414] width 87 height 22
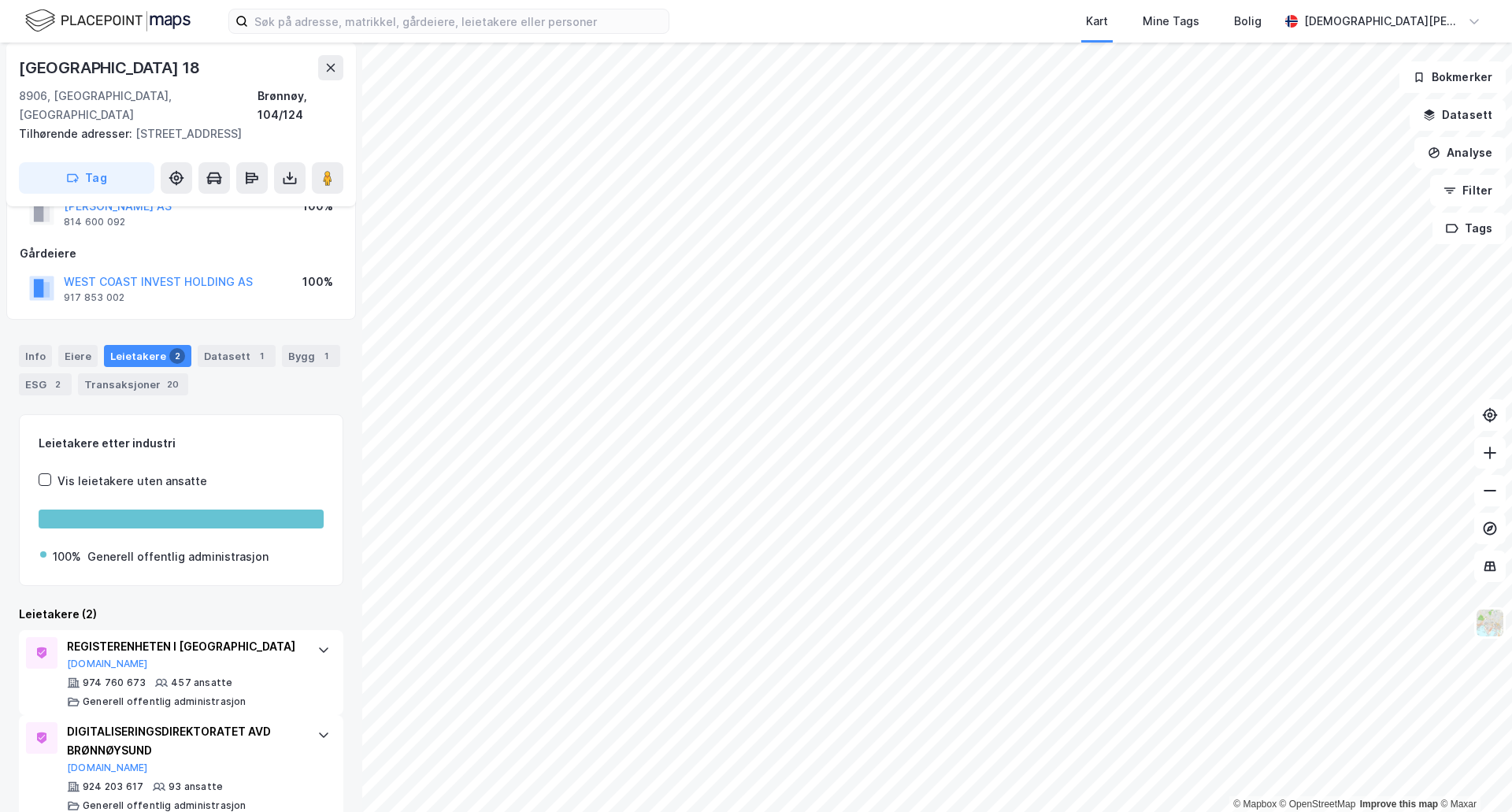
scroll to position [84, 0]
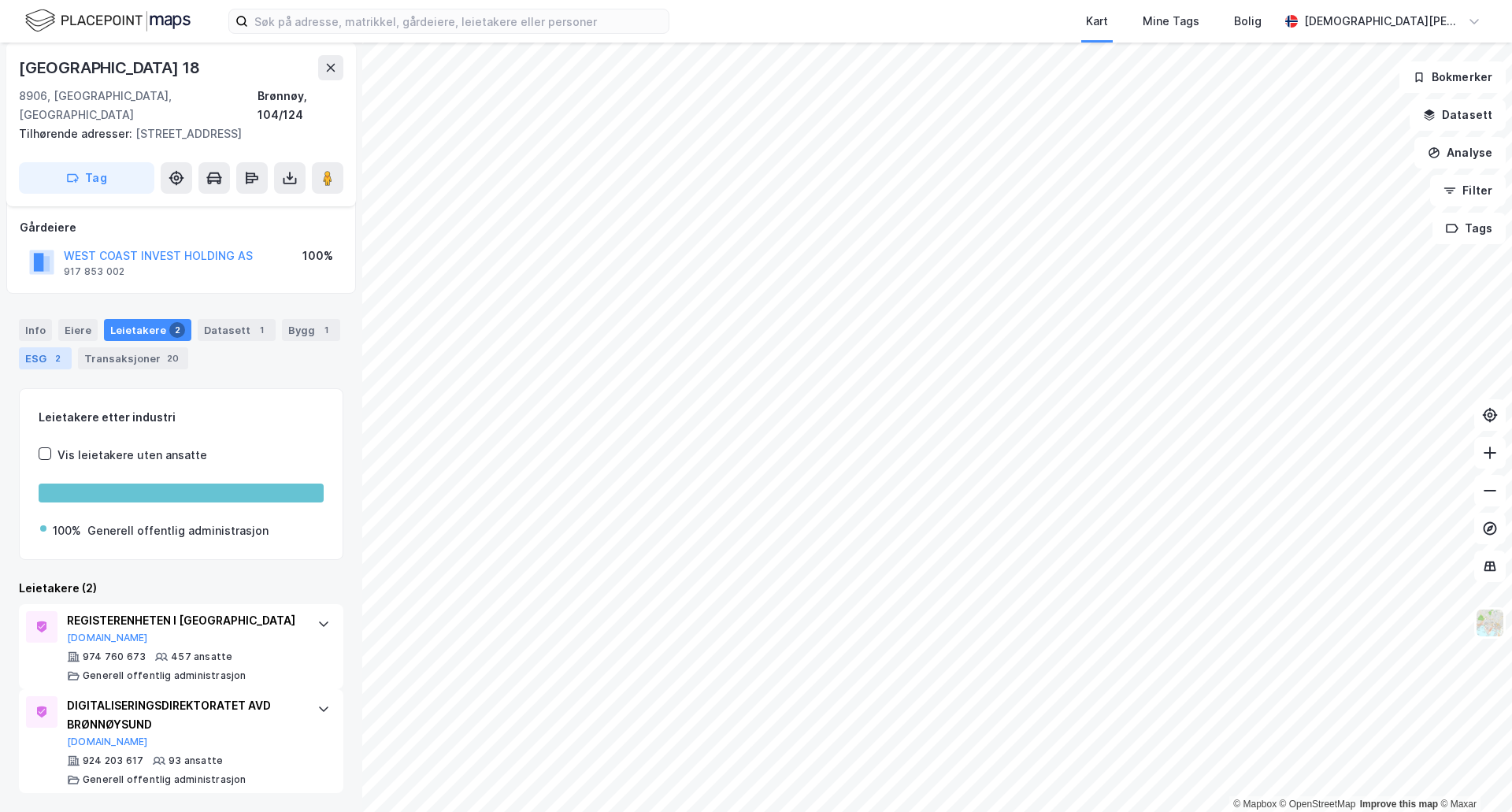
click at [53, 355] on div "2" at bounding box center [57, 358] width 16 height 16
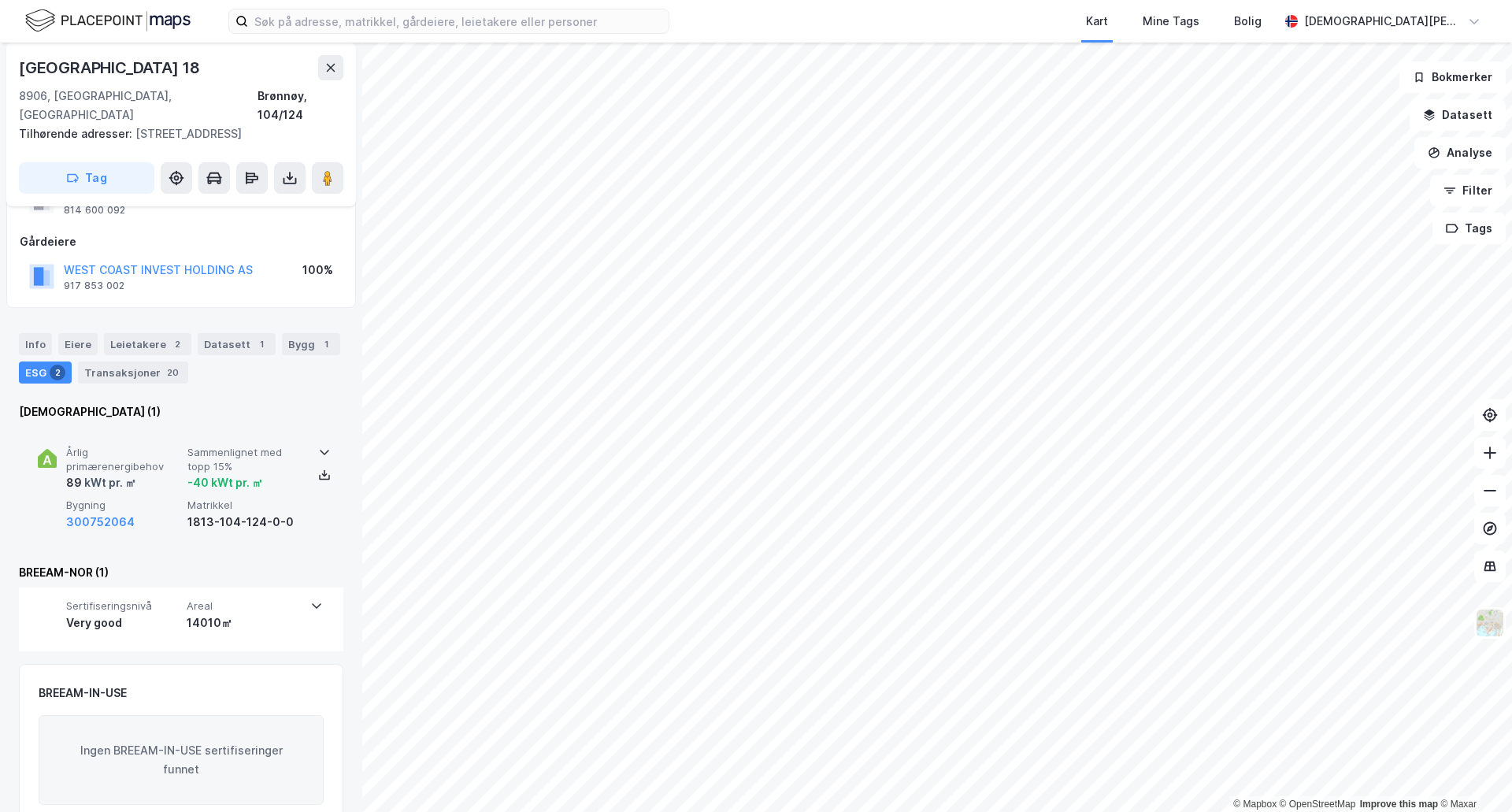
scroll to position [101, 0]
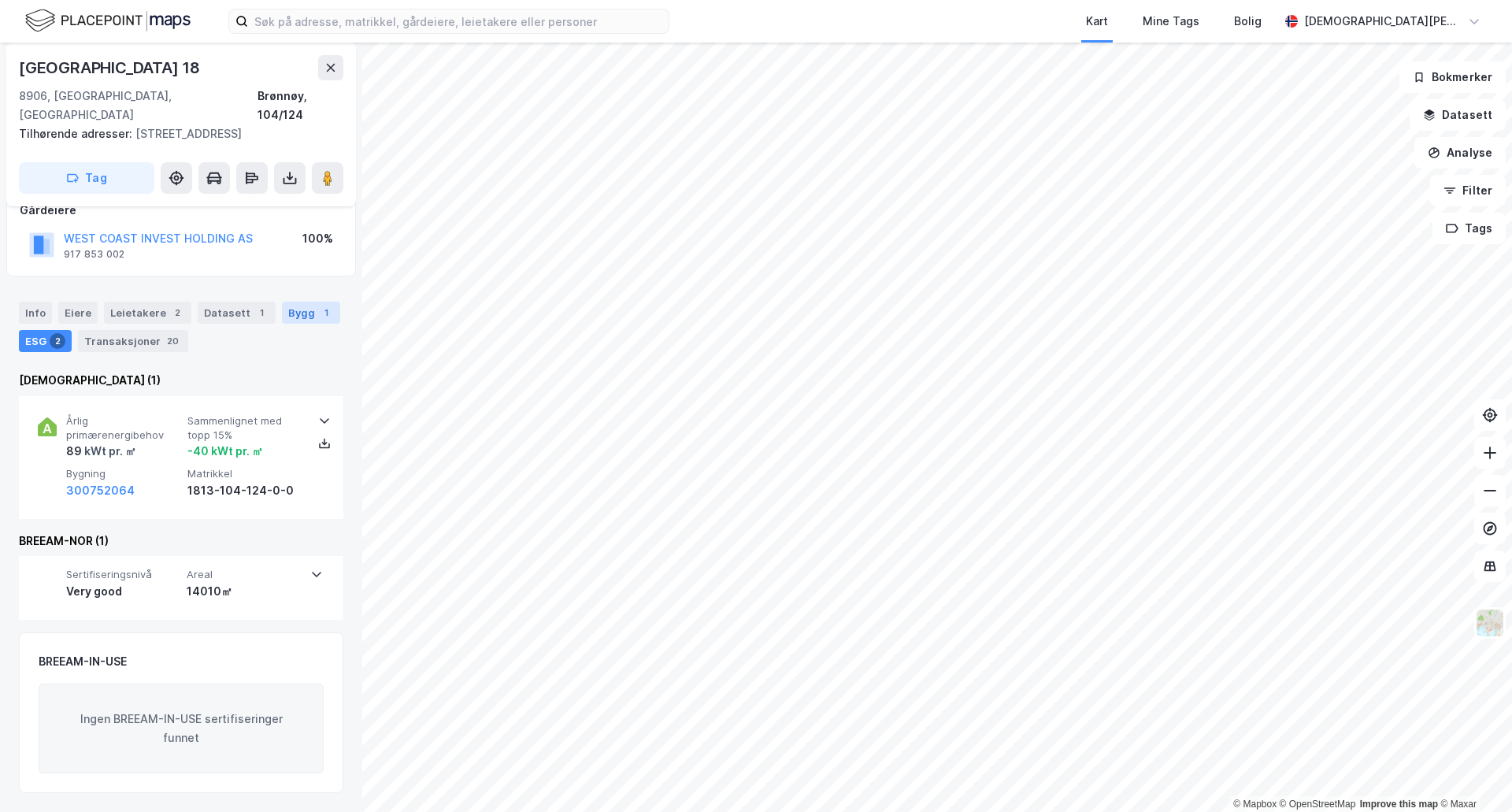
click at [296, 312] on div "Bygg 1" at bounding box center [311, 313] width 58 height 22
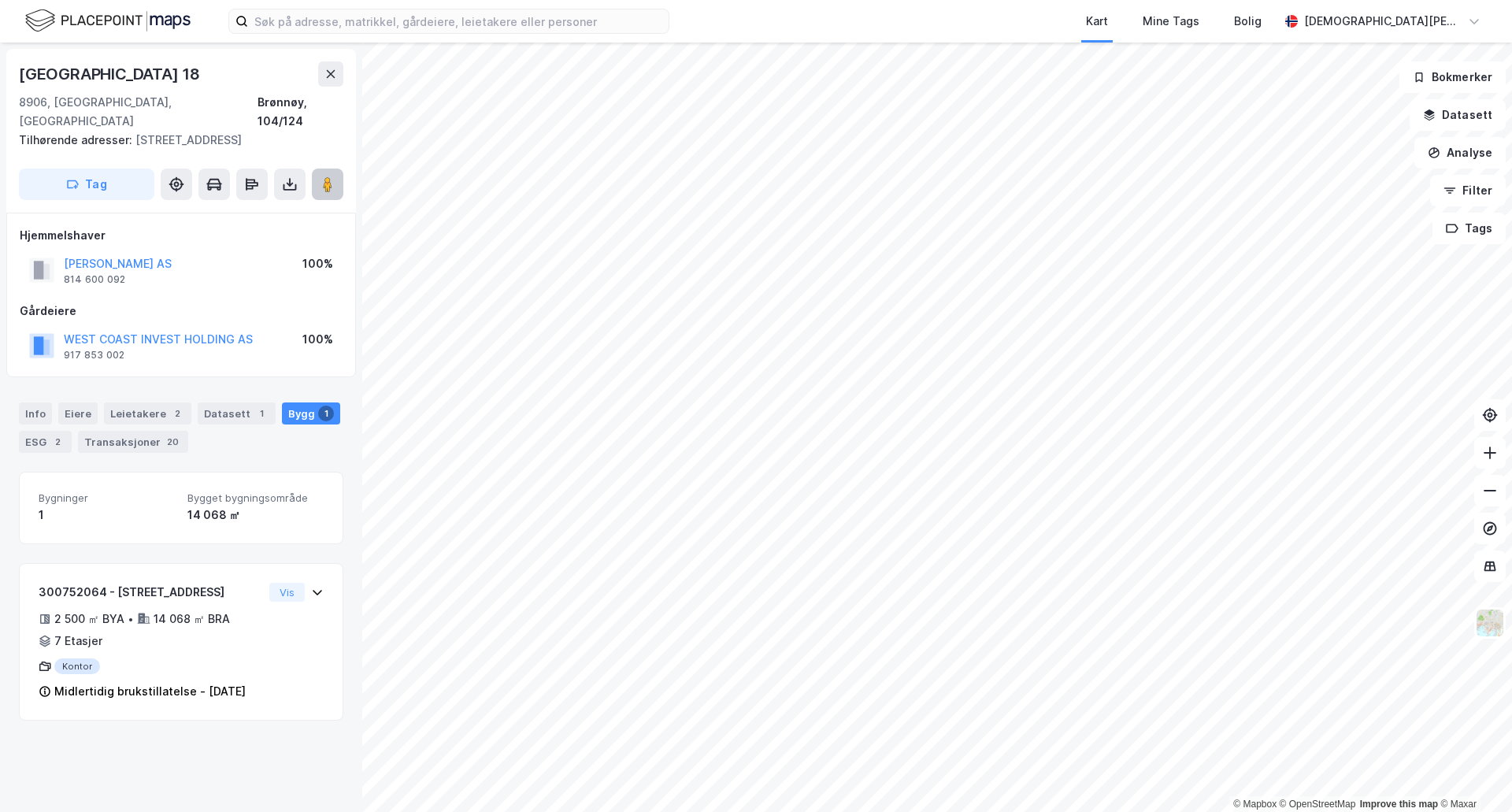
click at [327, 179] on image at bounding box center [327, 184] width 9 height 16
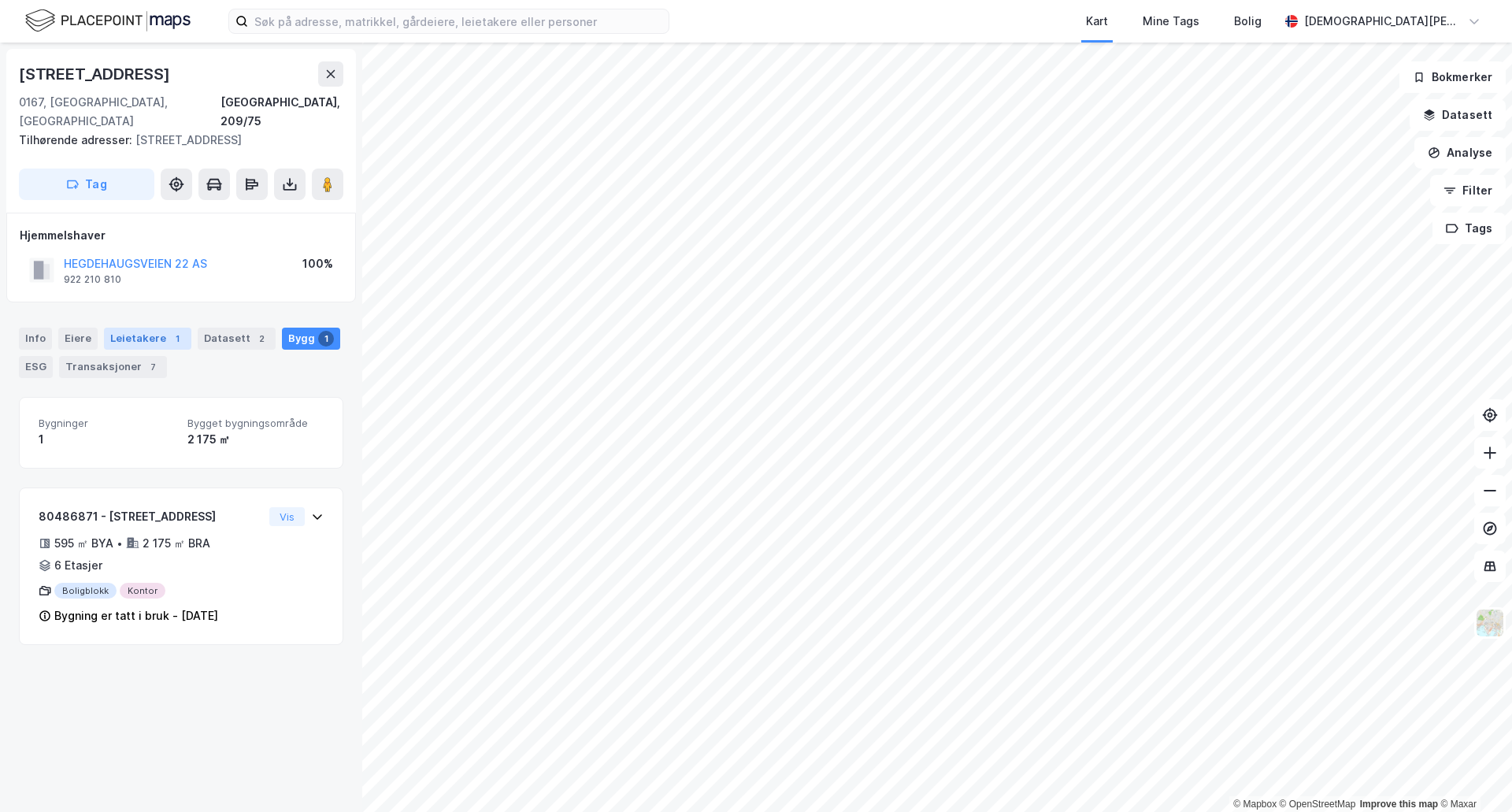
click at [156, 327] on div "Leietakere 1" at bounding box center [147, 339] width 87 height 22
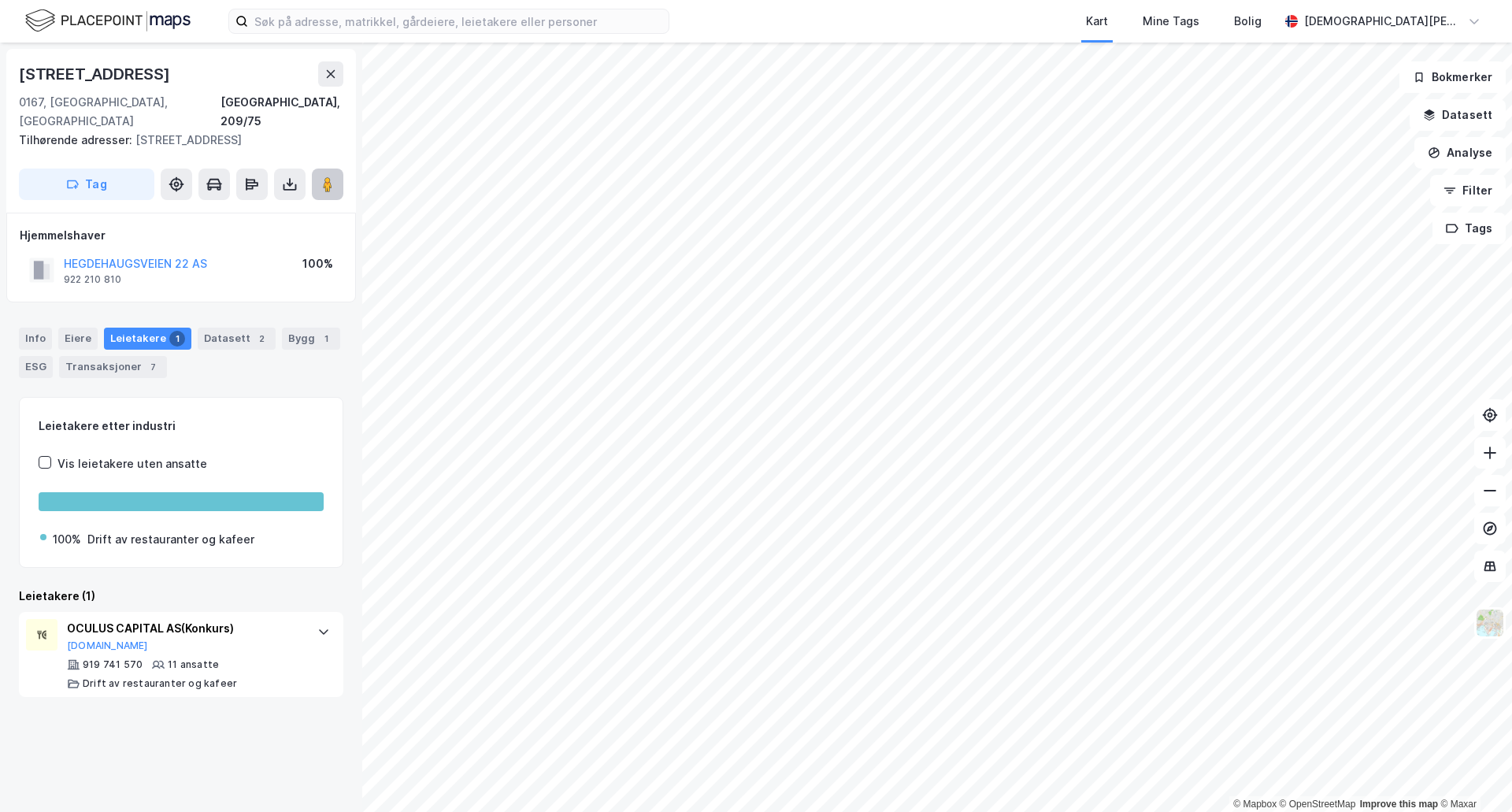
click at [328, 181] on button at bounding box center [327, 184] width 31 height 31
click at [184, 255] on div "HEGDEHAUGSVEIEN 22 AS" at bounding box center [136, 264] width 143 height 19
click at [0, 0] on button "HEGDEHAUGSVEIEN 22 AS" at bounding box center [0, 0] width 0 height 0
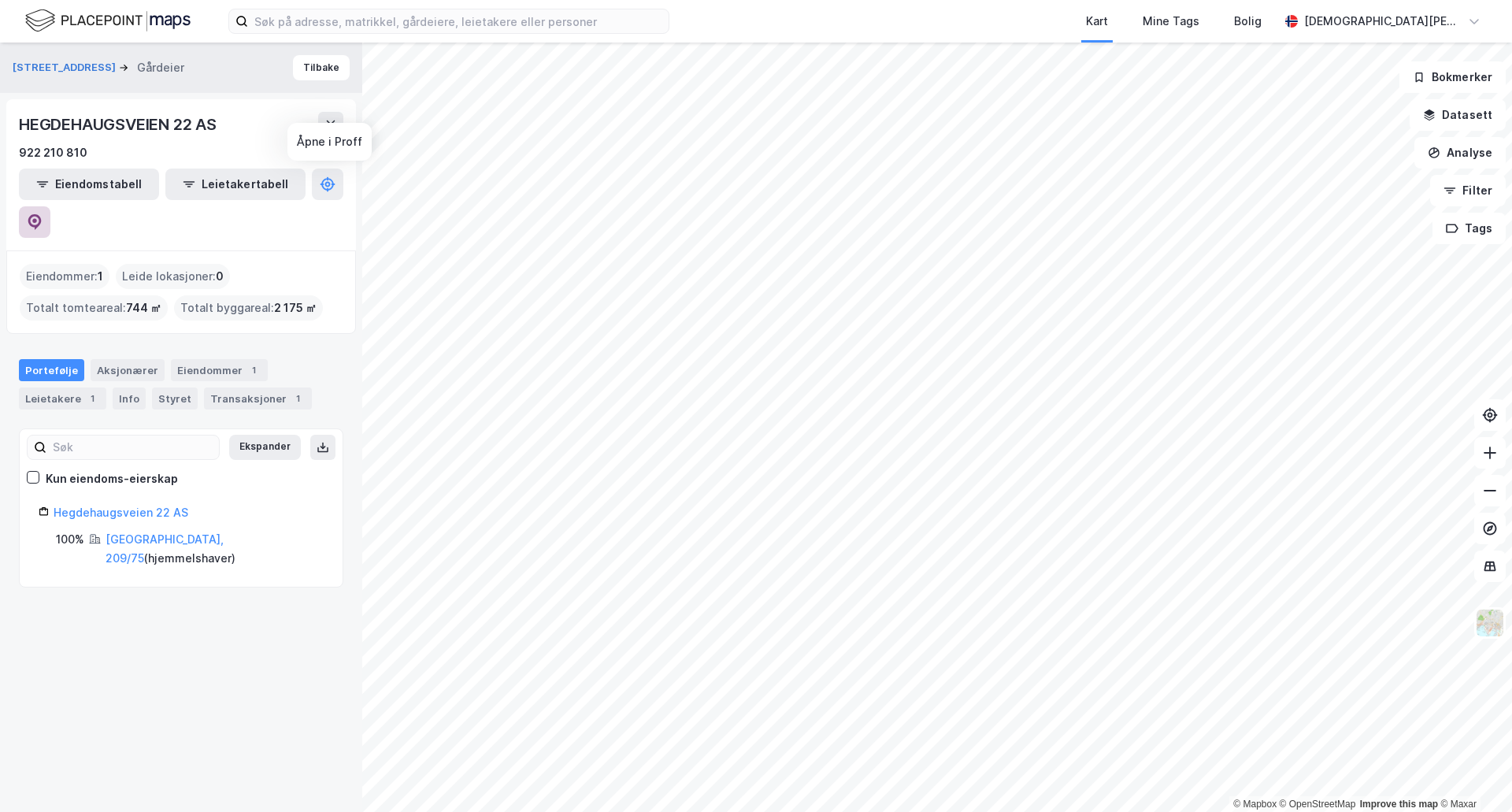
click at [41, 214] on icon at bounding box center [35, 222] width 14 height 16
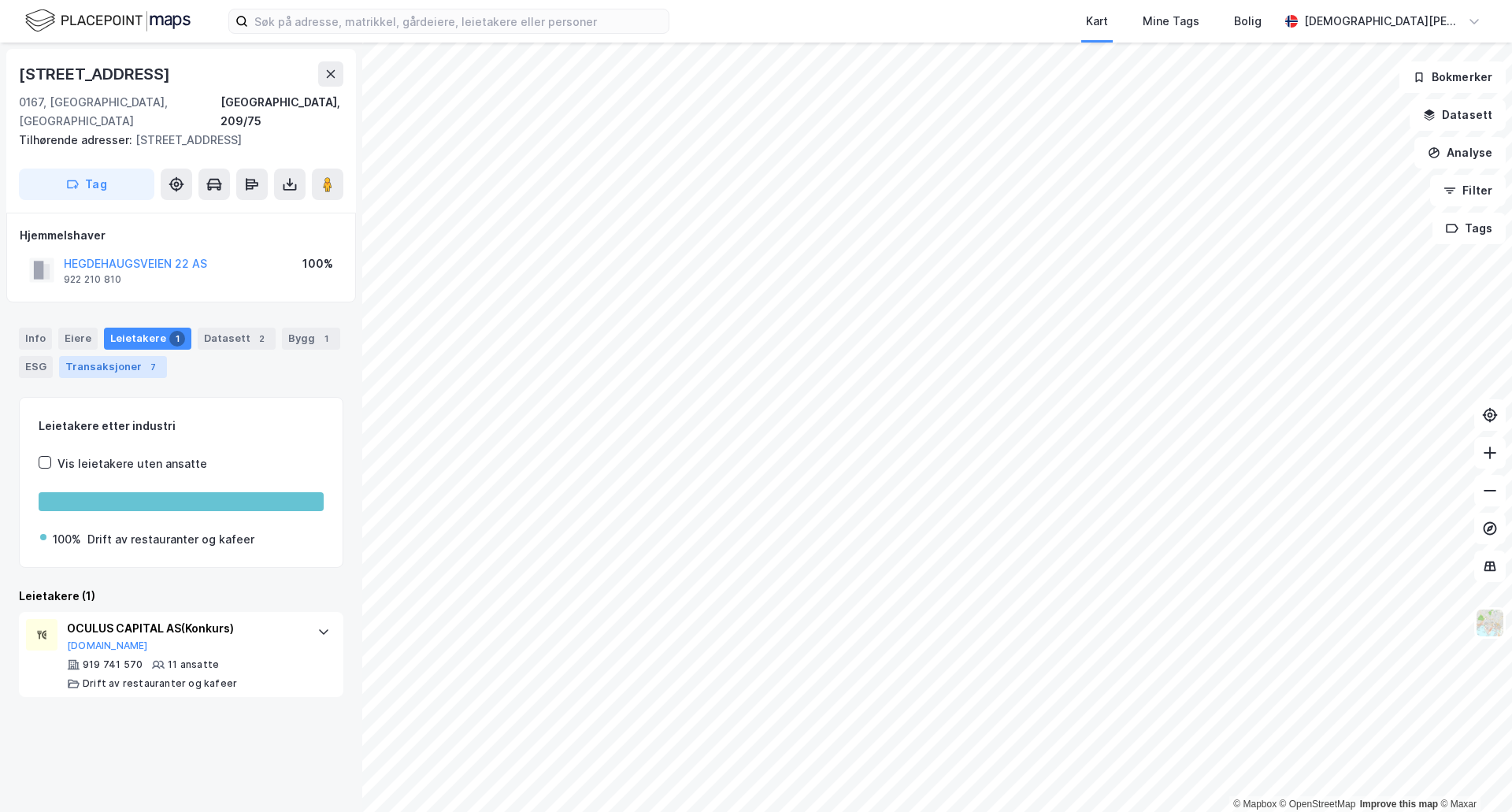
click at [85, 356] on div "Transaksjoner 7" at bounding box center [112, 367] width 108 height 22
